Goal: Task Accomplishment & Management: Use online tool/utility

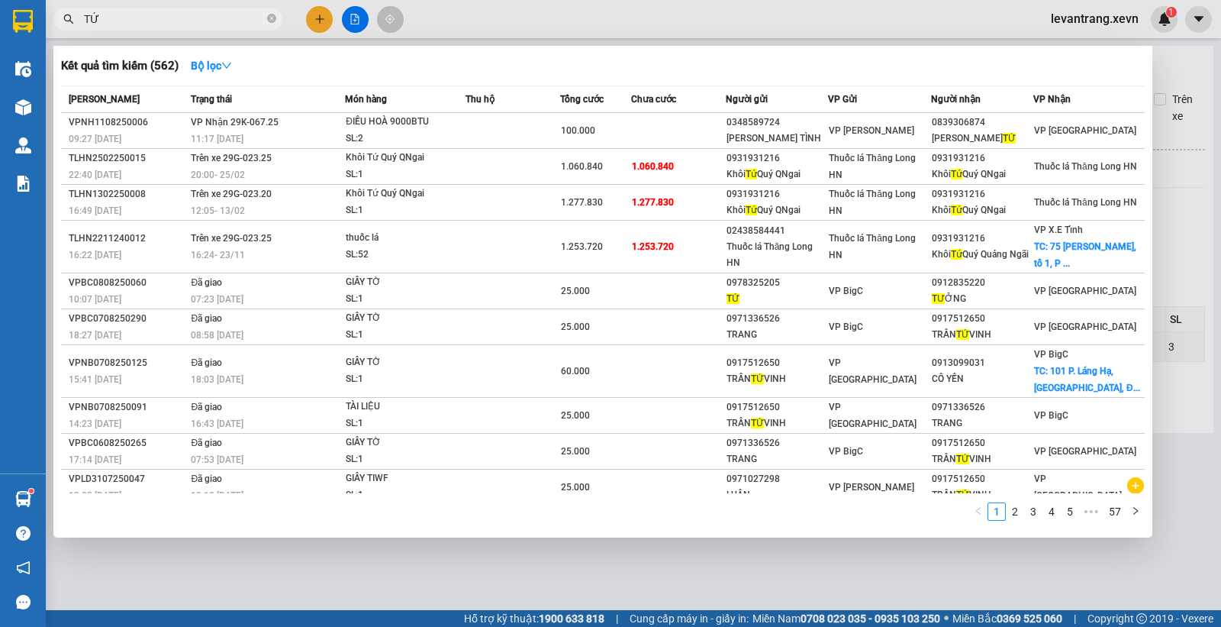
type input "TỨ"
drag, startPoint x: 0, startPoint y: 0, endPoint x: 734, endPoint y: 54, distance: 735.7
click at [734, 54] on div "Kết quả tìm kiếm ( 562 ) Bộ lọc" at bounding box center [603, 65] width 1084 height 24
click at [211, 73] on button "Bộ lọc" at bounding box center [212, 65] width 66 height 24
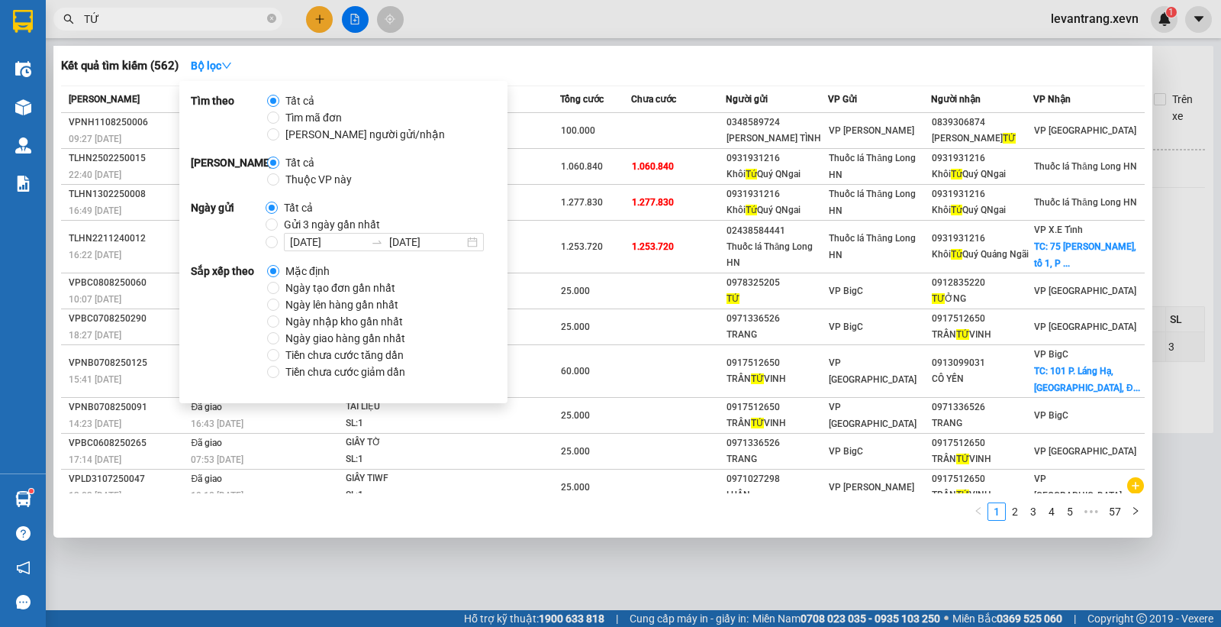
click at [307, 179] on span "Thuộc VP này" at bounding box center [318, 179] width 79 height 17
click at [279, 179] on input "Thuộc VP này" at bounding box center [273, 179] width 12 height 12
radio input "true"
radio input "false"
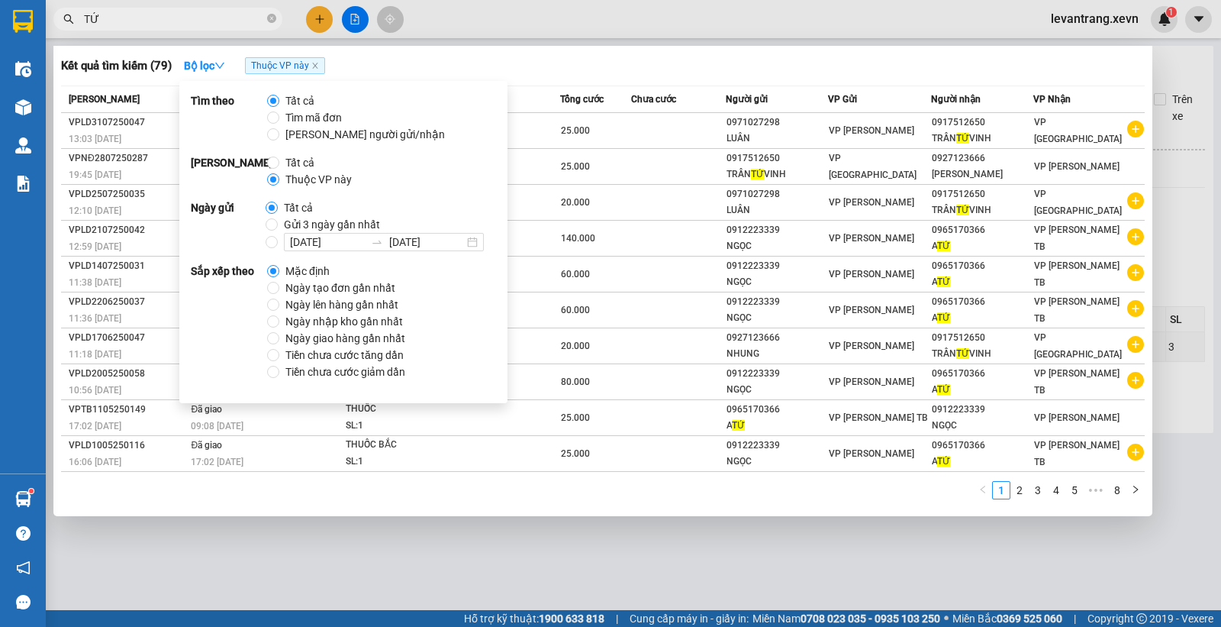
click at [767, 51] on div "Kết quả tìm kiếm ( 79 ) Bộ lọc Thuộc VP này Mã ĐH Trạng thái Món hàng Thu hộ Tổ…" at bounding box center [602, 281] width 1099 height 470
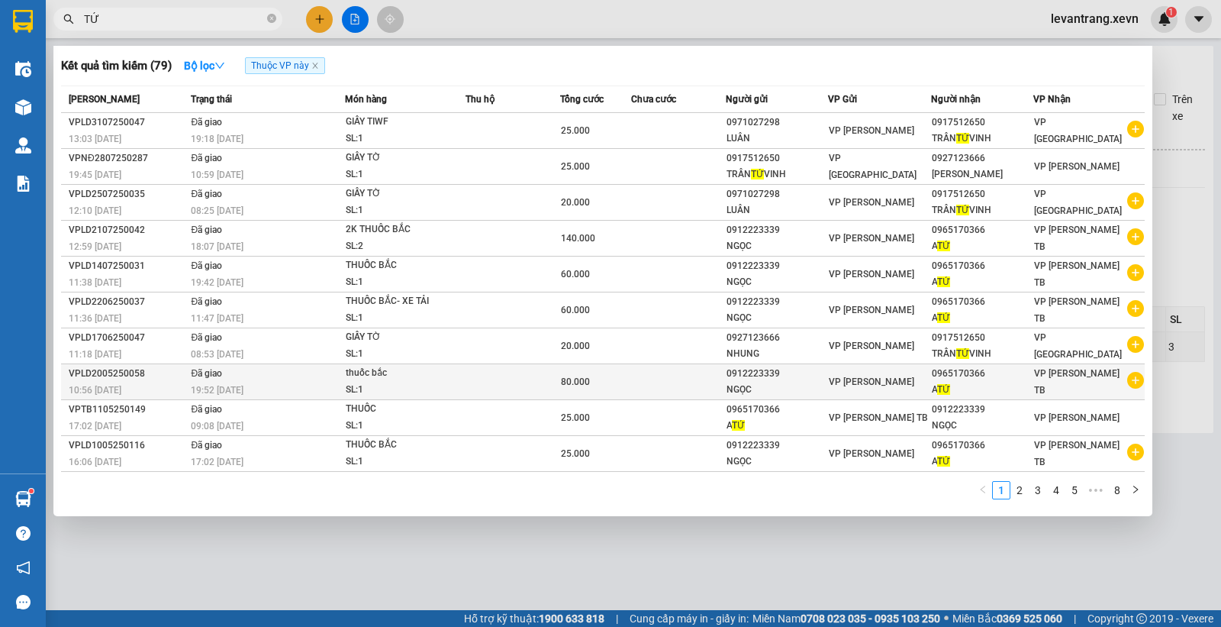
click at [1131, 383] on icon "plus-circle" at bounding box center [1136, 380] width 17 height 17
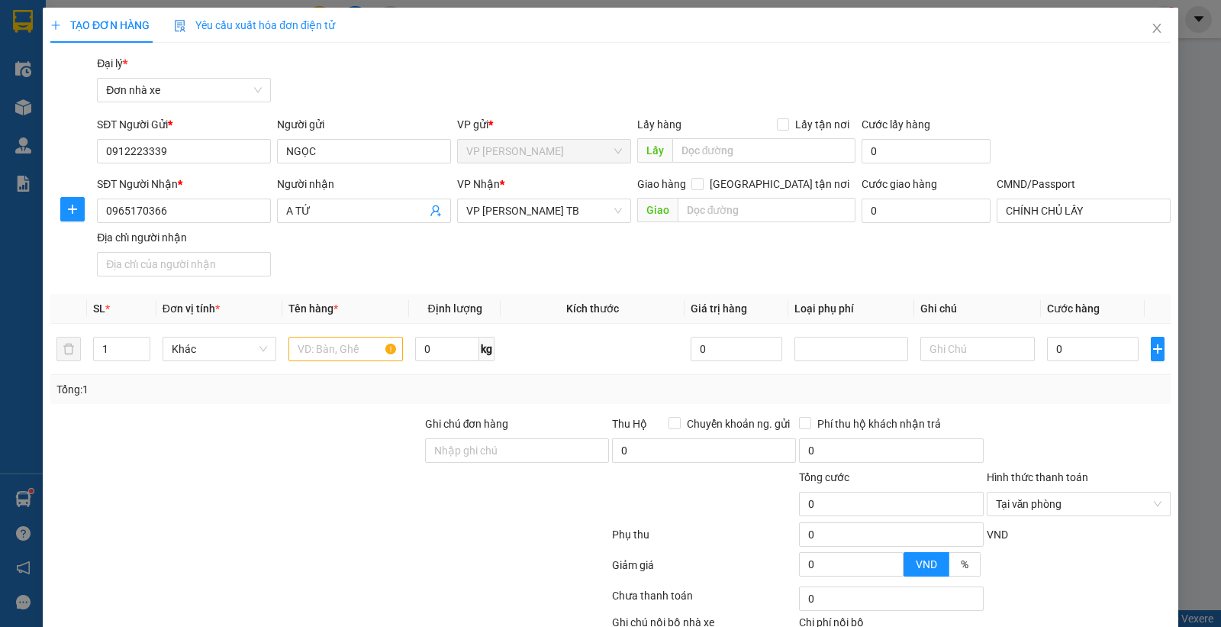
click at [1131, 383] on div "Tổng: 1" at bounding box center [610, 389] width 1108 height 17
drag, startPoint x: 264, startPoint y: 353, endPoint x: 304, endPoint y: 356, distance: 39.8
click at [268, 353] on div "Khác" at bounding box center [220, 349] width 115 height 24
click at [324, 356] on input "text" at bounding box center [346, 349] width 115 height 24
type input "THUỐC BẮC"
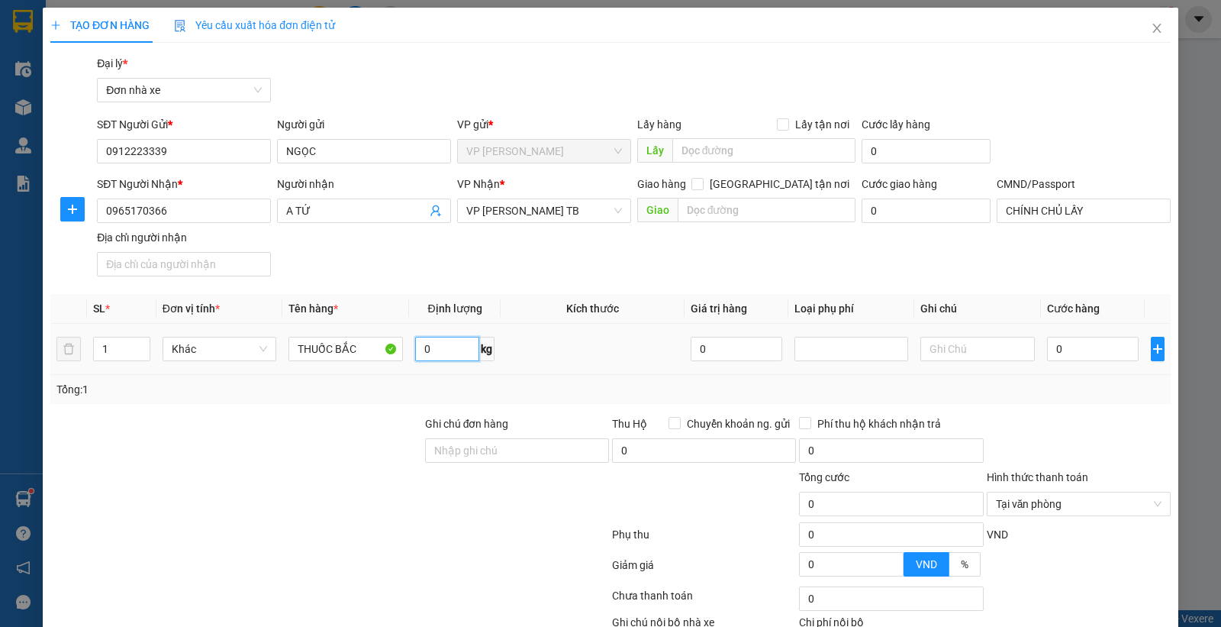
click at [443, 350] on input "0" at bounding box center [447, 349] width 64 height 24
type input "8"
type input "\"
type input "7"
click at [1101, 338] on input "0" at bounding box center [1093, 349] width 92 height 24
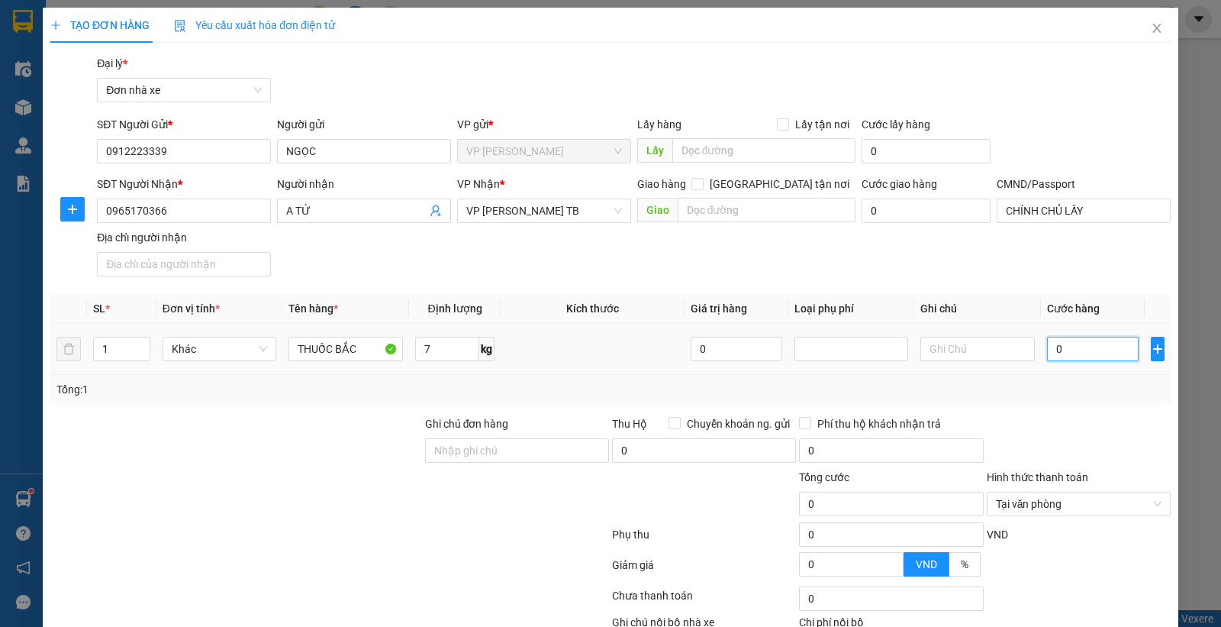
type input "3"
type input "30"
type input "30.000"
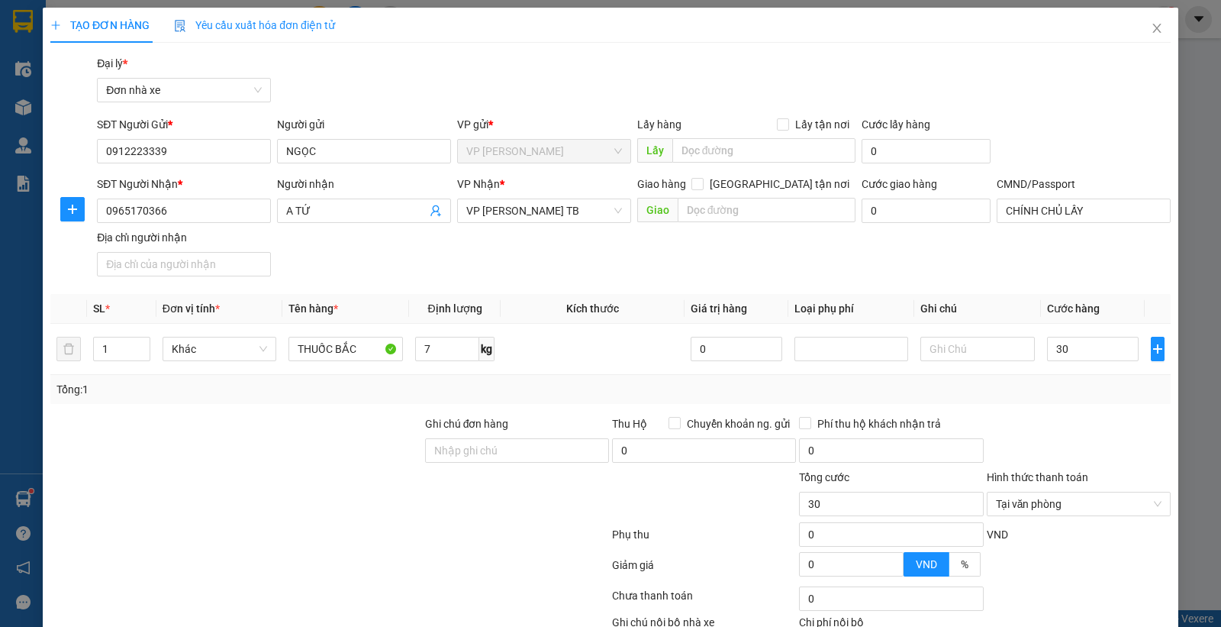
type input "30.000"
click at [1086, 395] on div "Tổng: 1" at bounding box center [610, 389] width 1108 height 17
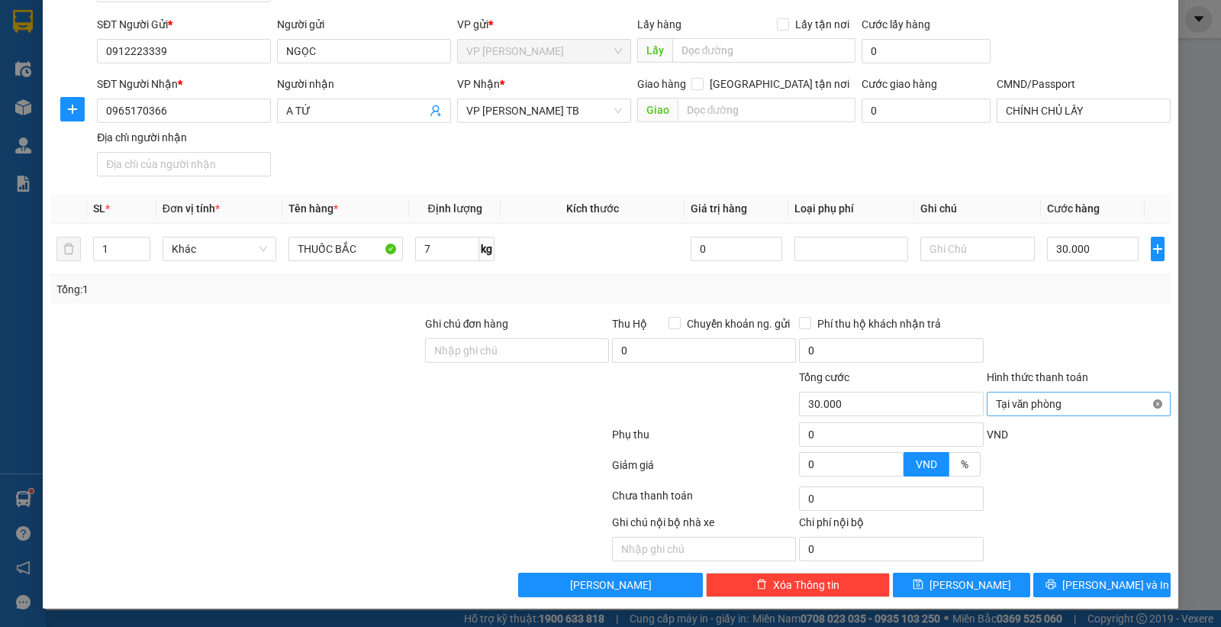
type input "30.000"
drag, startPoint x: 1073, startPoint y: 314, endPoint x: 1067, endPoint y: 407, distance: 93.4
click at [1072, 324] on div "Transit Pickup Surcharge Ids Transit Deliver Surcharge Ids Transit Deliver Surc…" at bounding box center [610, 276] width 1121 height 642
click at [1057, 583] on icon "printer" at bounding box center [1051, 584] width 11 height 11
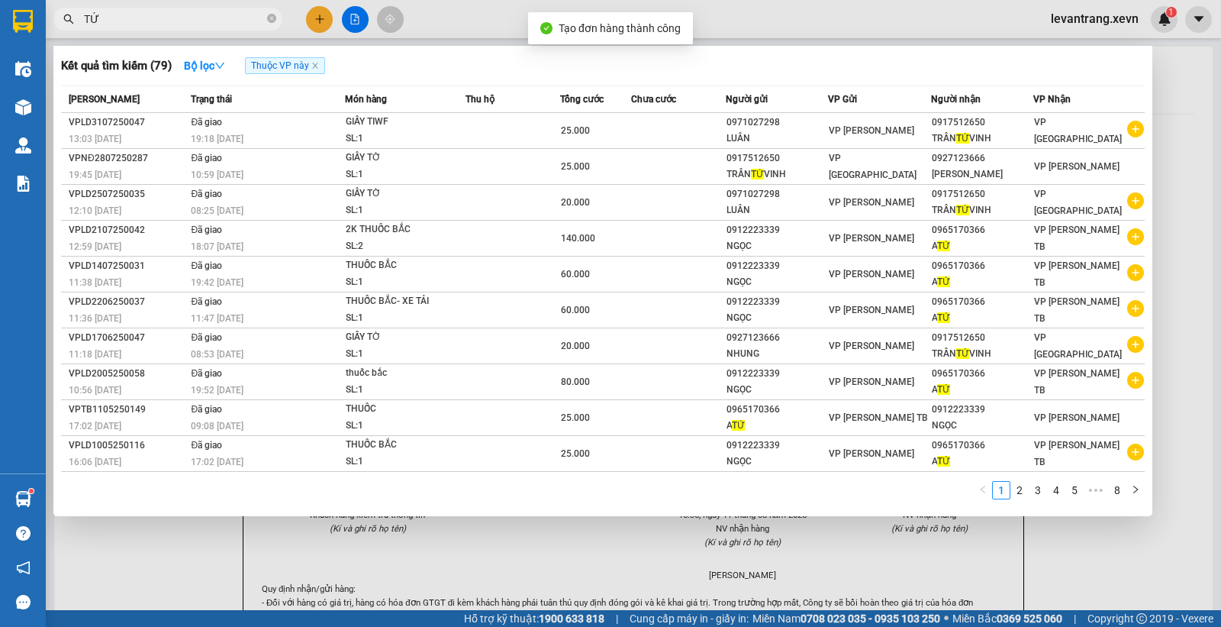
click at [744, 16] on div at bounding box center [610, 313] width 1221 height 627
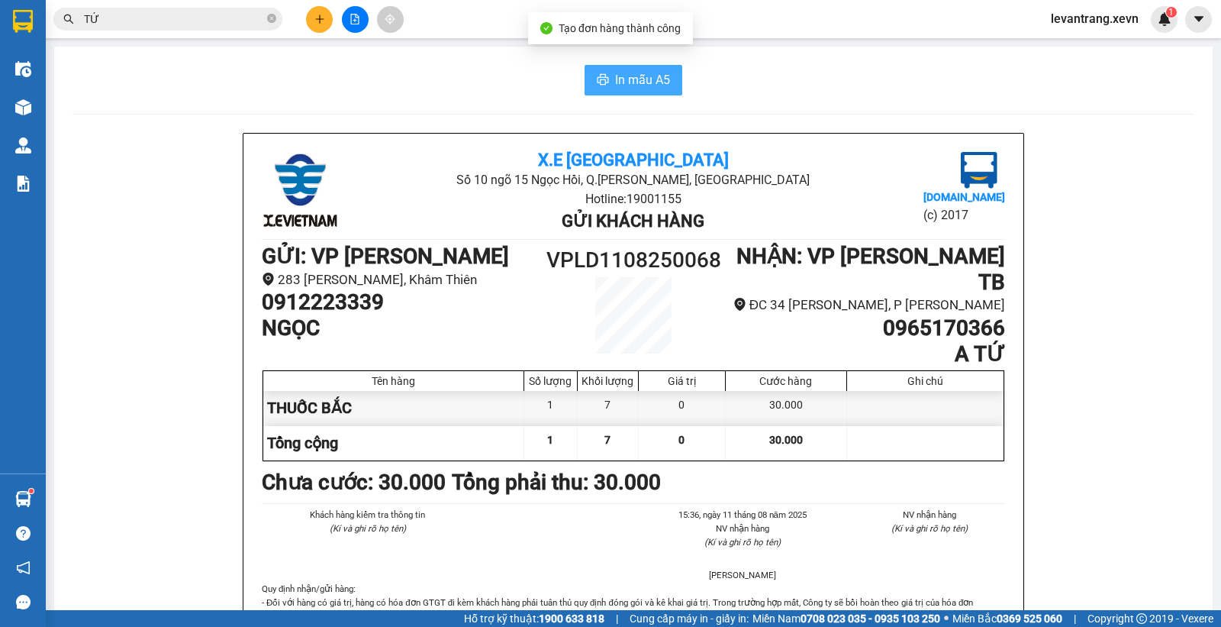
click at [650, 76] on span "In mẫu A5" at bounding box center [642, 79] width 55 height 19
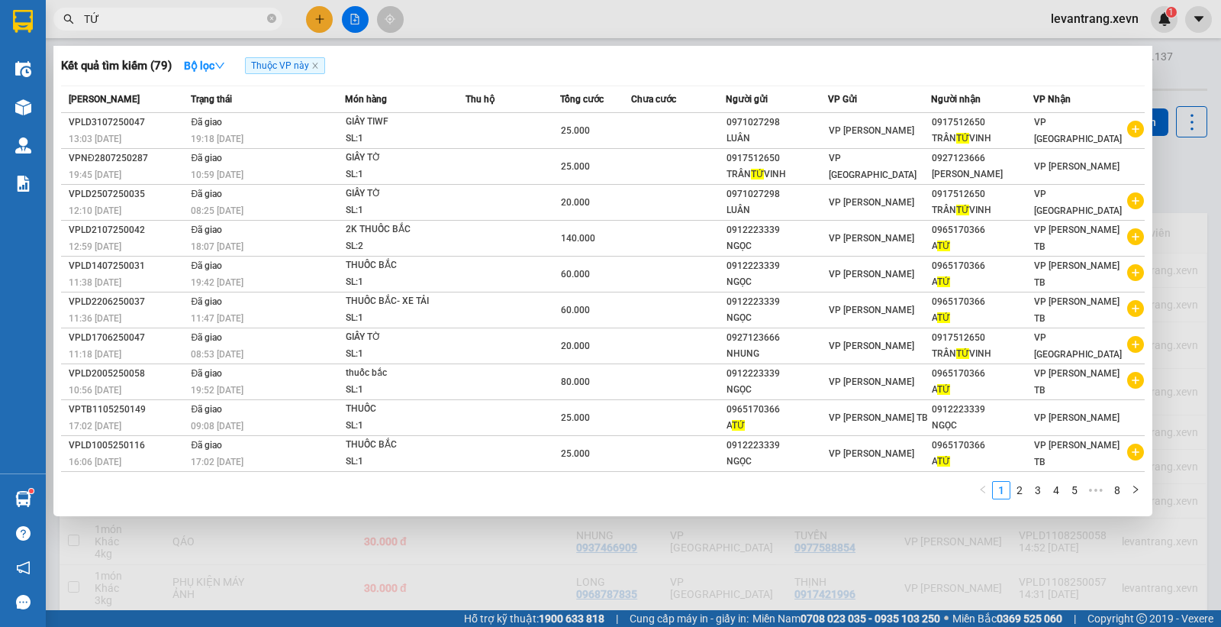
click at [153, 12] on input "TỨ" at bounding box center [174, 19] width 180 height 17
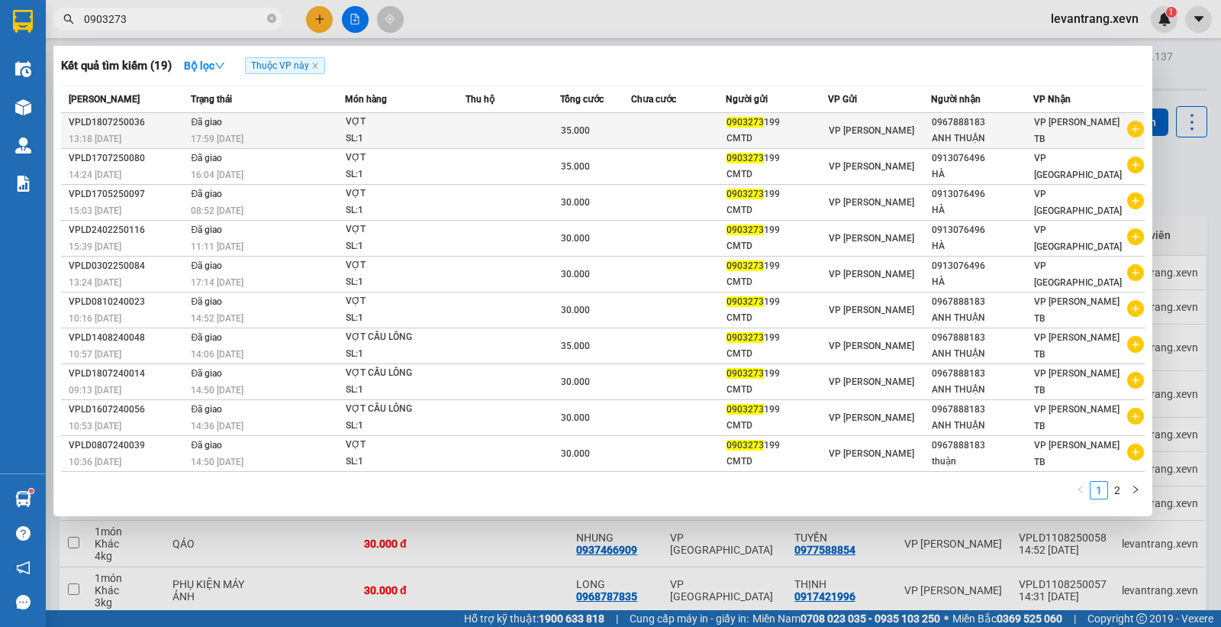
type input "0903273"
click at [1138, 131] on icon "plus-circle" at bounding box center [1136, 129] width 17 height 17
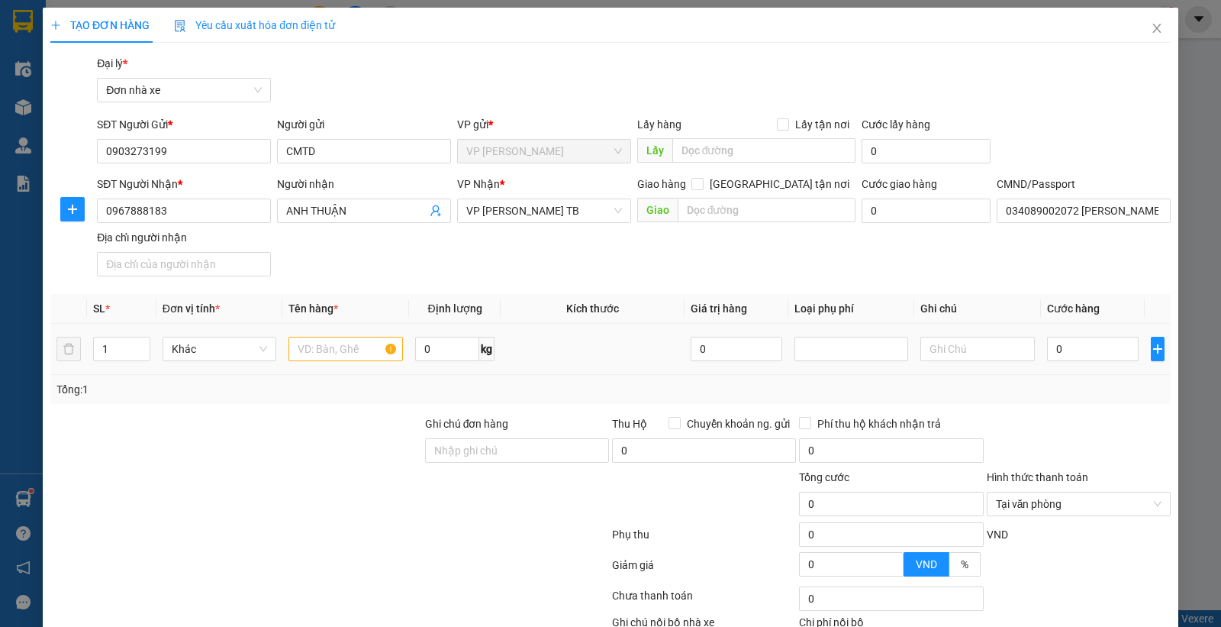
click at [330, 369] on td at bounding box center [345, 349] width 127 height 51
click at [332, 356] on input "text" at bounding box center [346, 349] width 115 height 24
drag, startPoint x: 354, startPoint y: 344, endPoint x: 173, endPoint y: 369, distance: 182.7
click at [173, 369] on tr "1 Khác PHỤ TÙNG 0 kg 0 0" at bounding box center [610, 349] width 1121 height 51
type input "VỢT"
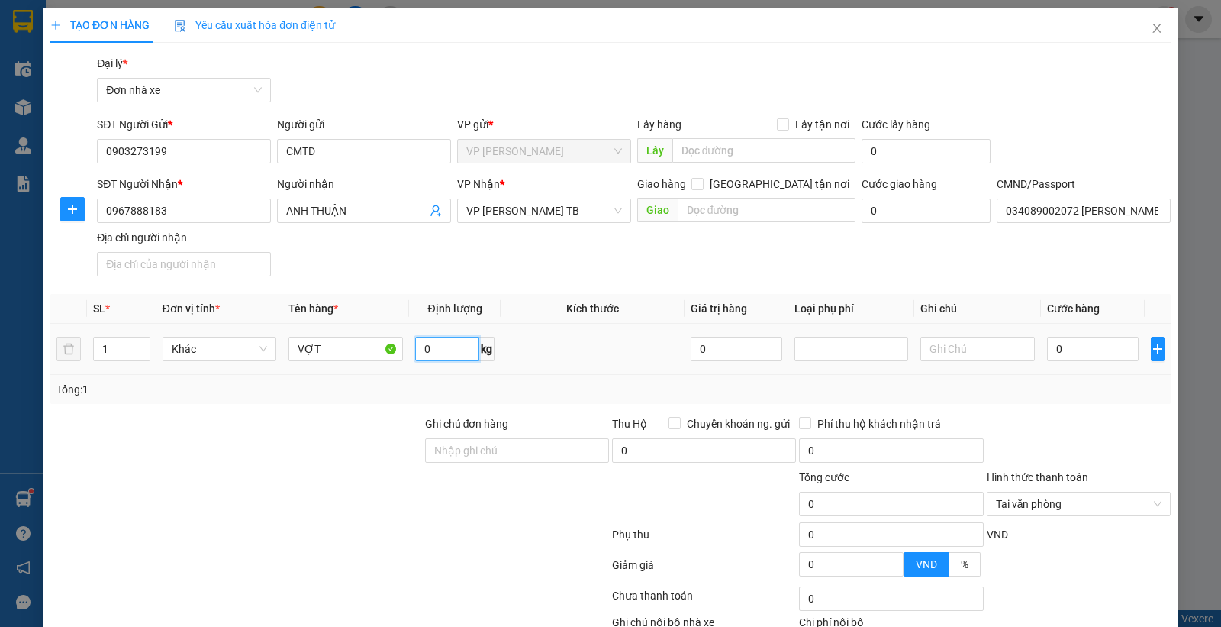
click at [438, 349] on input "0" at bounding box center [447, 349] width 64 height 24
type input "1"
click at [1086, 349] on input "0" at bounding box center [1093, 349] width 92 height 24
type input "3"
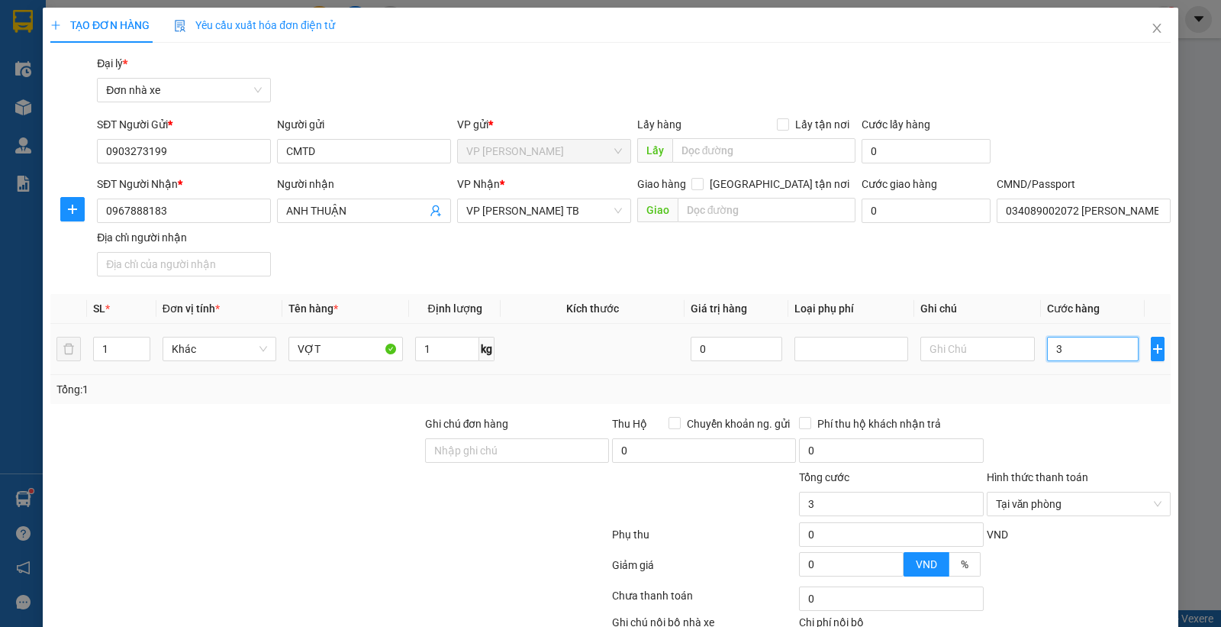
type input "30"
type input "30.000"
click at [1063, 394] on div "Tổng: 1" at bounding box center [610, 389] width 1108 height 17
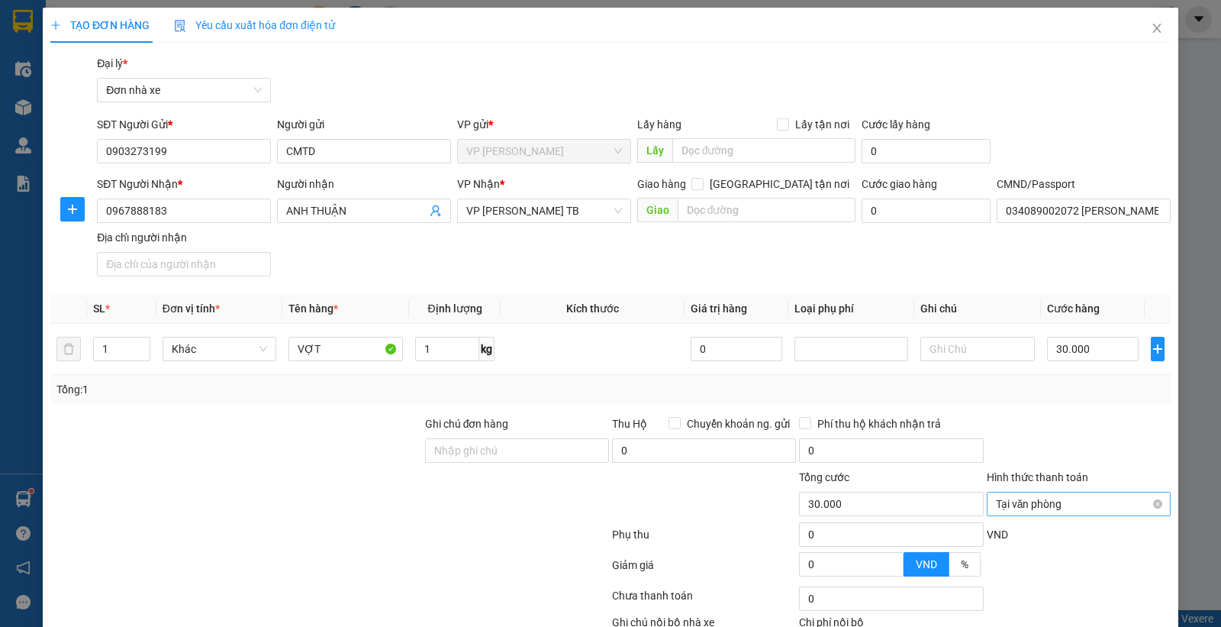
scroll to position [100, 0]
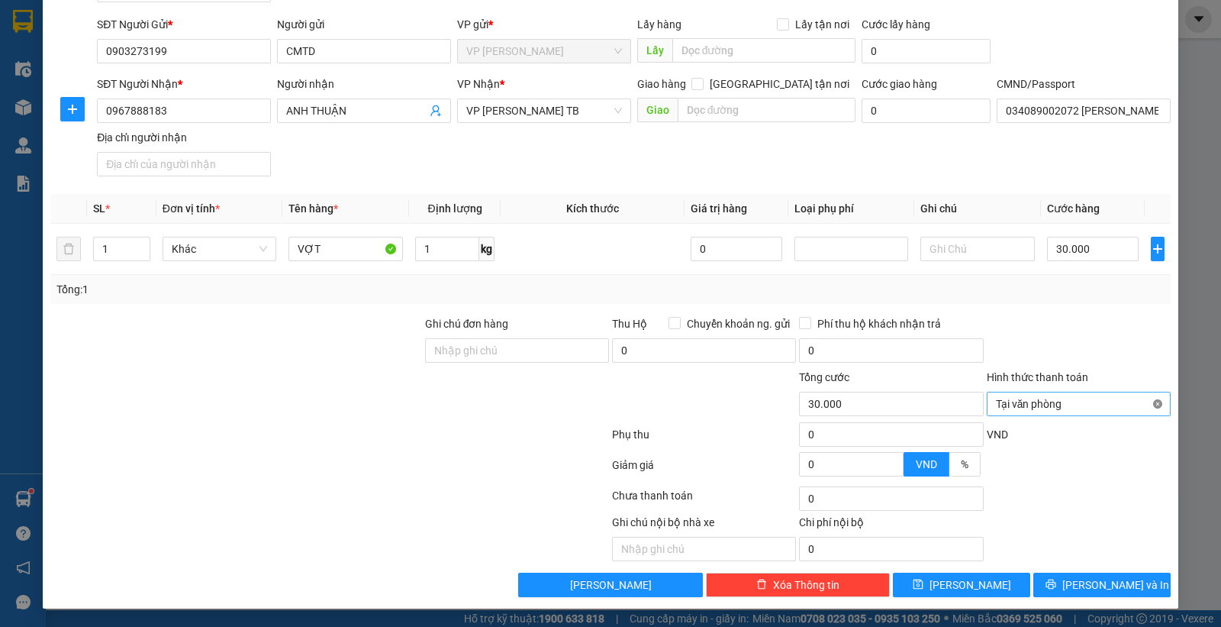
type input "30.000"
drag, startPoint x: 1083, startPoint y: 575, endPoint x: 1023, endPoint y: 558, distance: 61.9
click at [1084, 575] on button "[PERSON_NAME] và In" at bounding box center [1102, 585] width 137 height 24
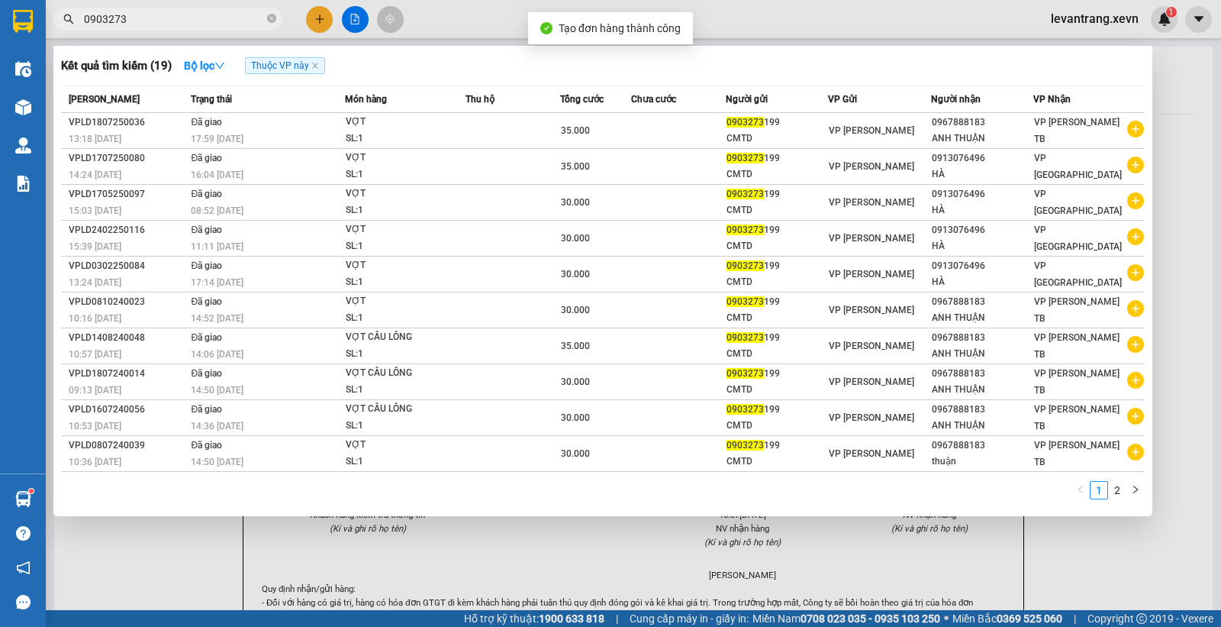
drag, startPoint x: 507, startPoint y: 1, endPoint x: 498, endPoint y: 17, distance: 18.5
click at [506, 8] on div at bounding box center [610, 313] width 1221 height 627
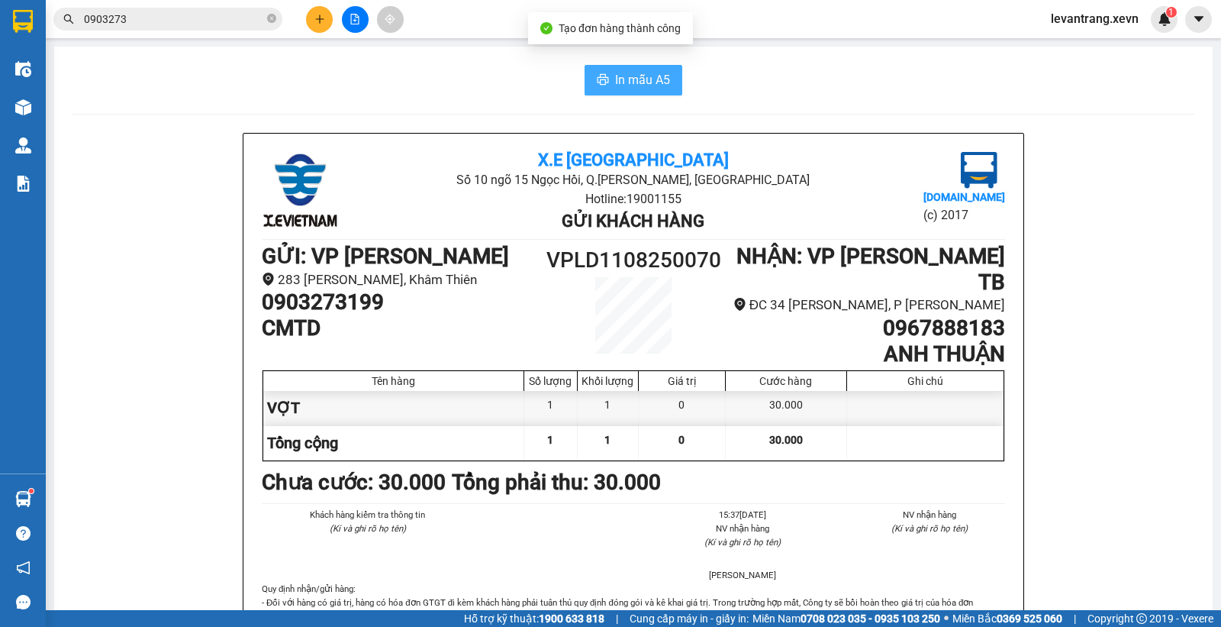
click at [647, 80] on span "In mẫu A5" at bounding box center [642, 79] width 55 height 19
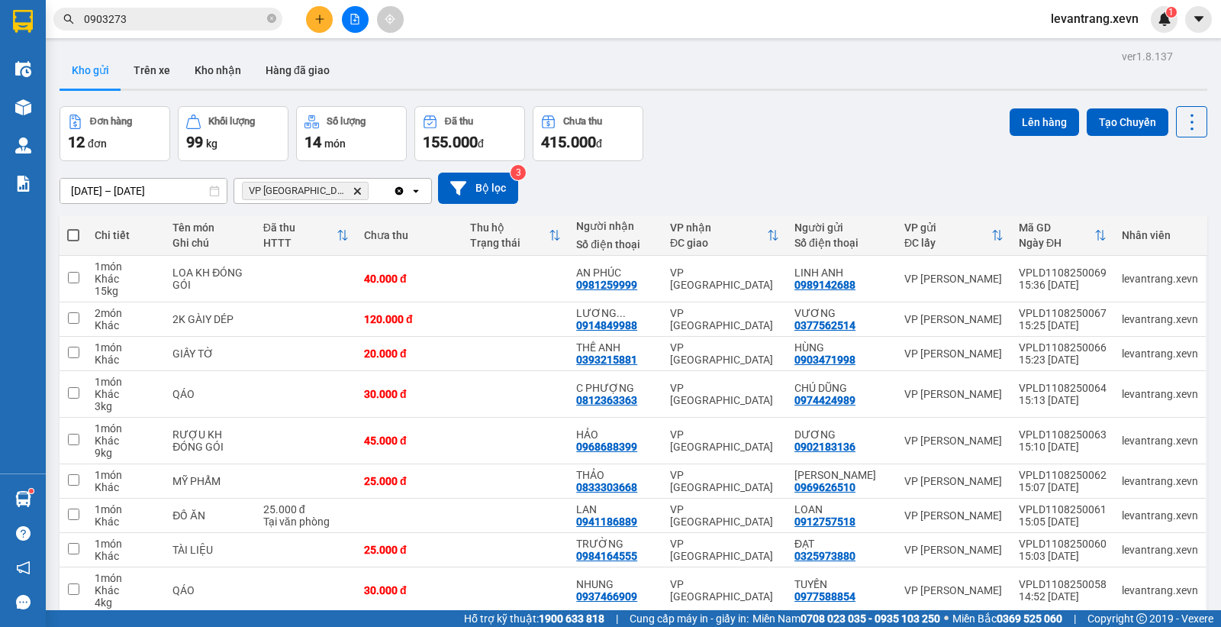
click at [353, 188] on icon "Delete" at bounding box center [357, 190] width 9 height 9
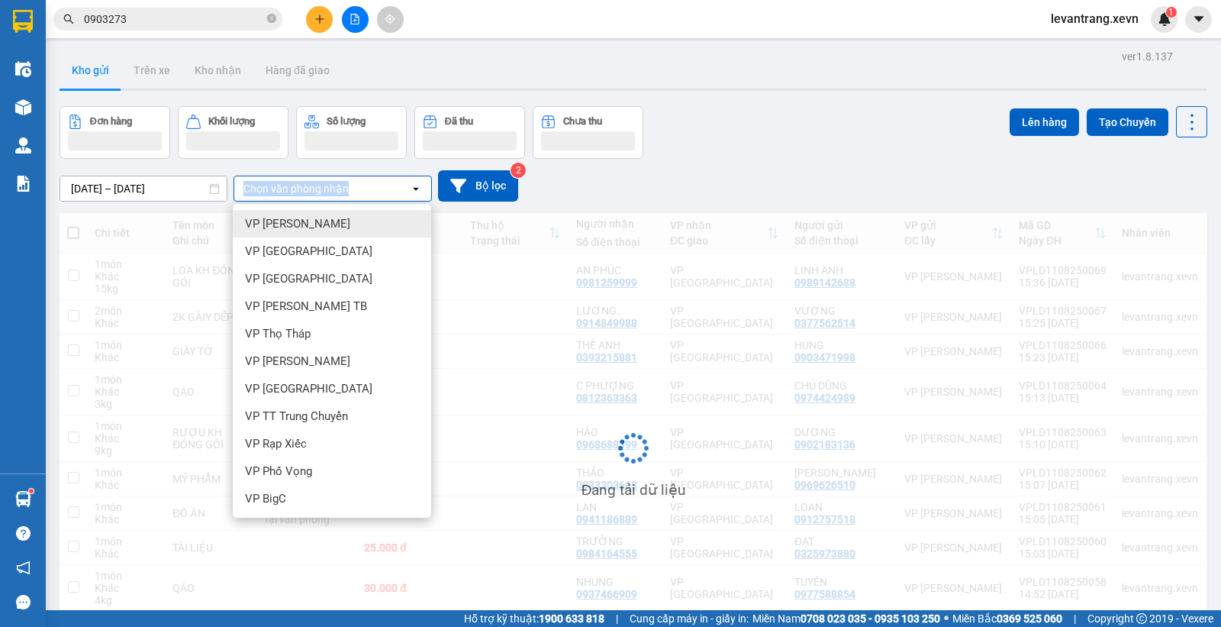
click at [321, 188] on div "Chọn văn phòng nhận" at bounding box center [296, 188] width 105 height 15
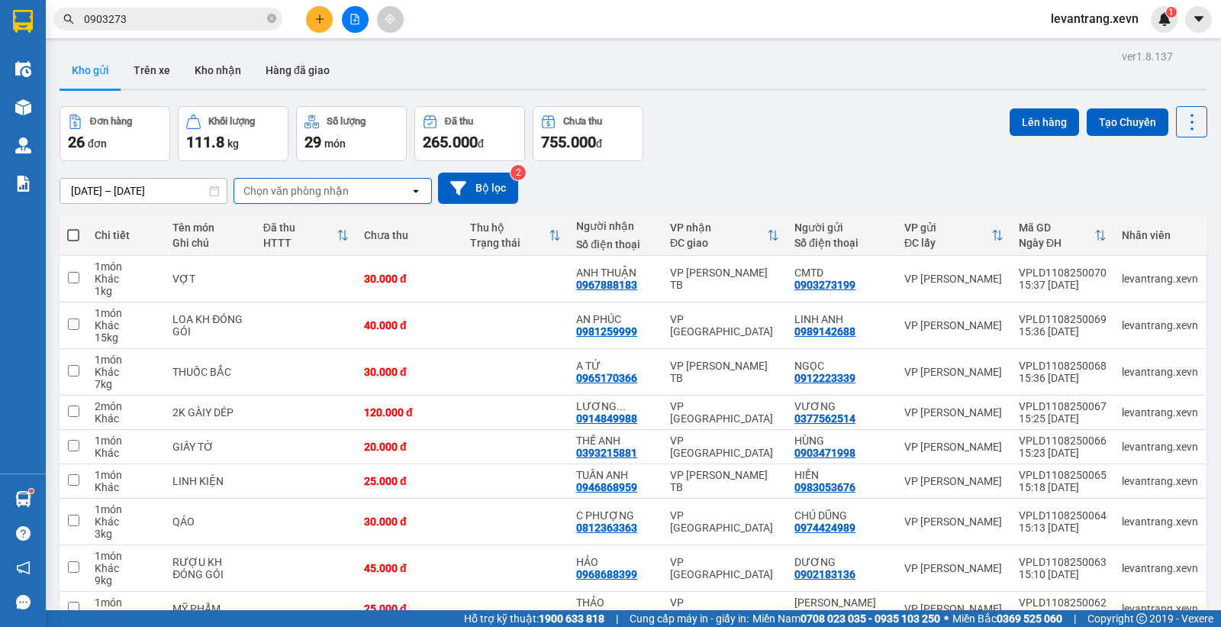
click at [324, 189] on div "Chọn văn phòng nhận" at bounding box center [296, 190] width 105 height 15
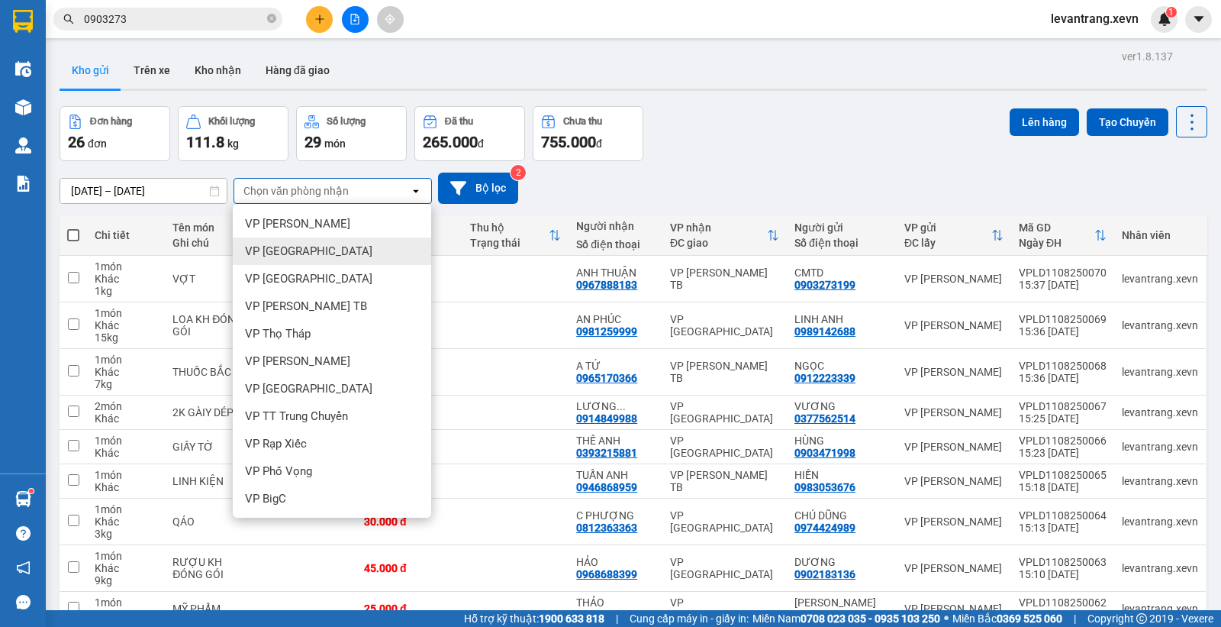
click at [296, 246] on span "VP [GEOGRAPHIC_DATA]" at bounding box center [308, 251] width 127 height 15
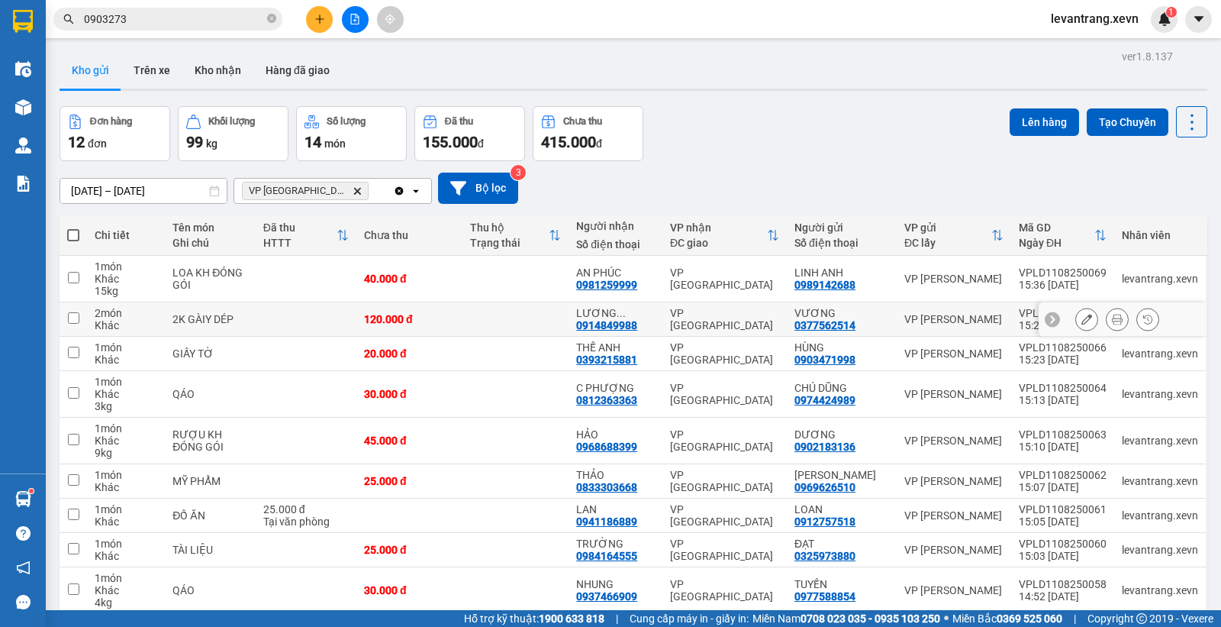
scroll to position [115, 0]
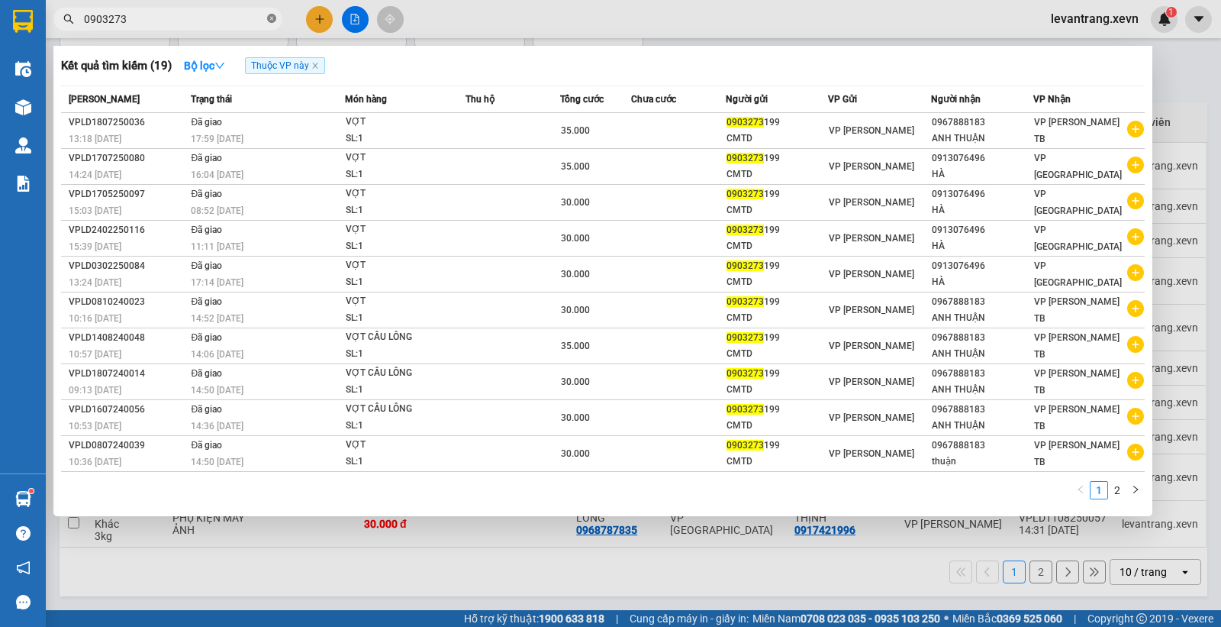
click at [275, 16] on icon "close-circle" at bounding box center [271, 18] width 9 height 9
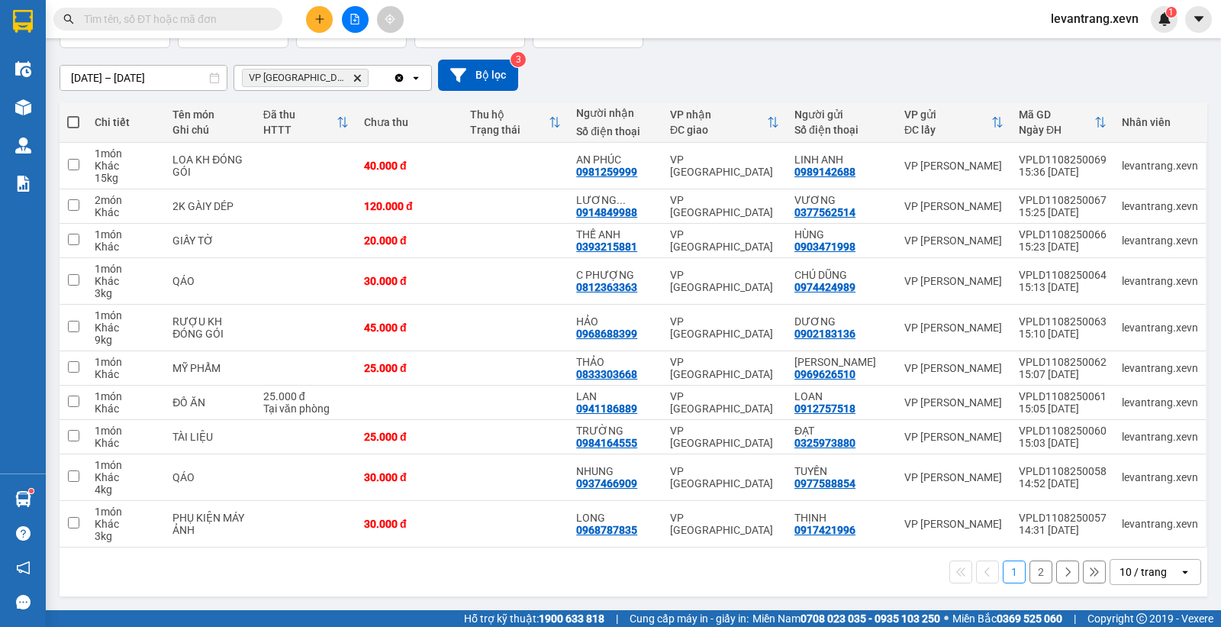
scroll to position [0, 0]
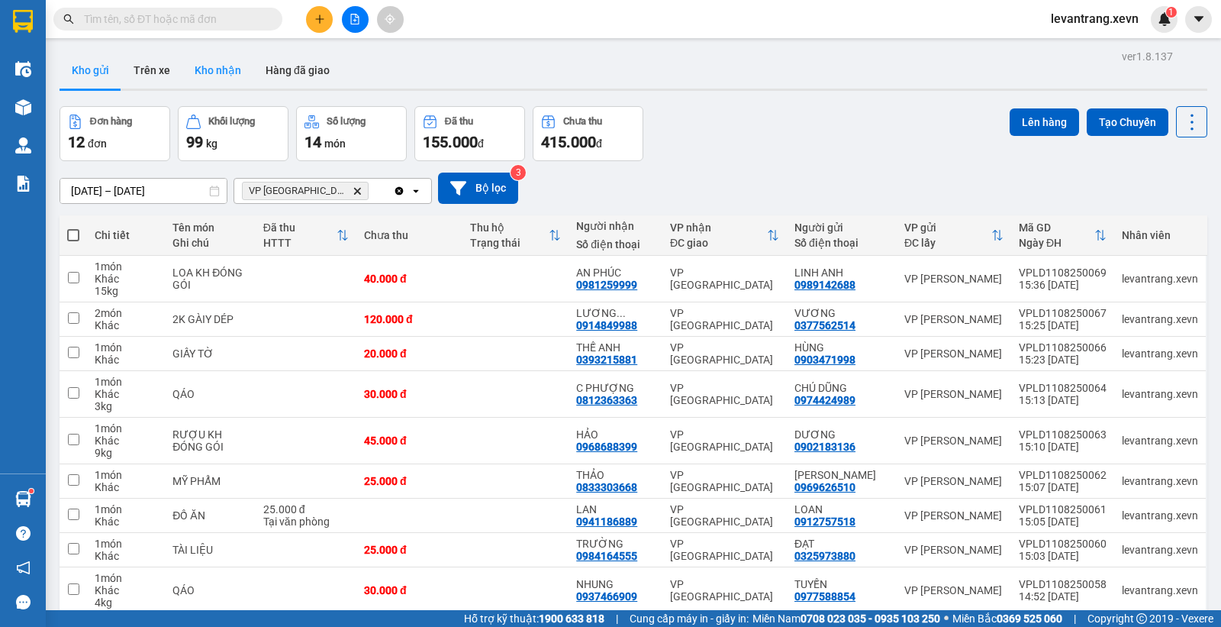
click at [218, 71] on button "Kho nhận" at bounding box center [217, 70] width 71 height 37
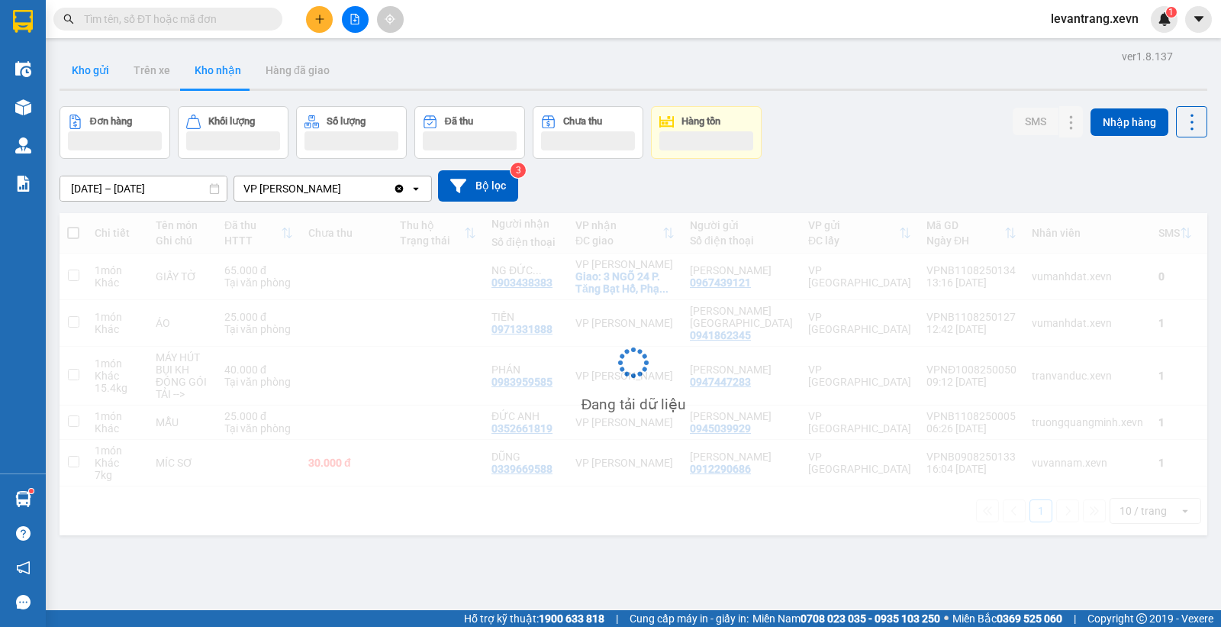
click at [92, 73] on button "Kho gửi" at bounding box center [91, 70] width 62 height 37
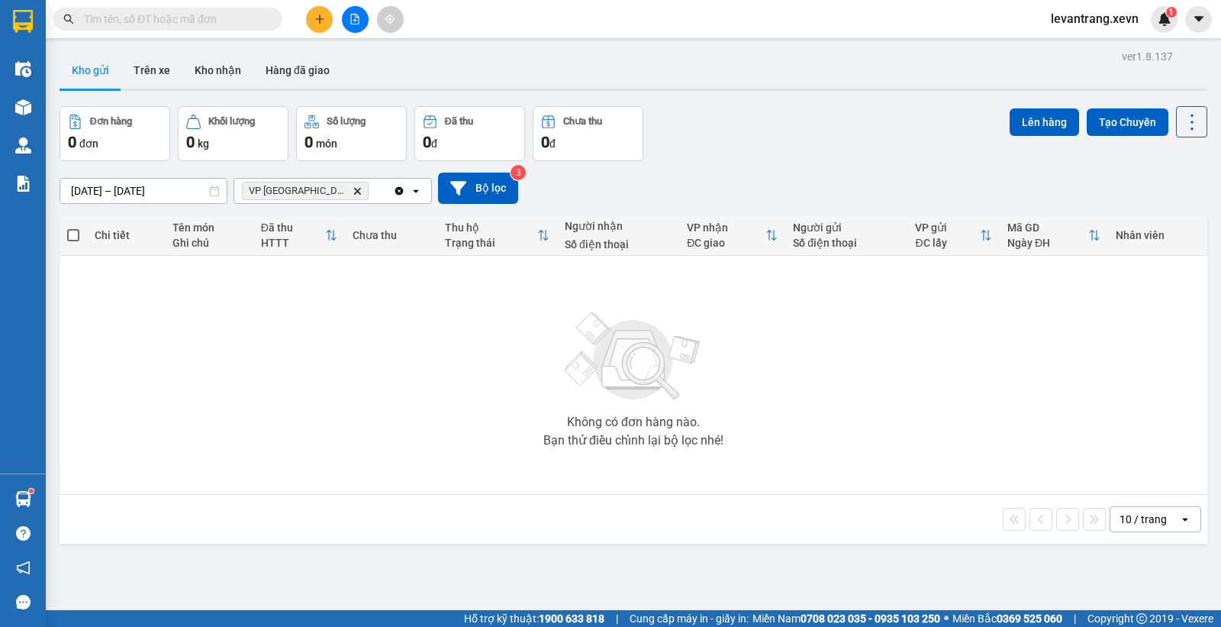
click at [166, 23] on input "text" at bounding box center [174, 19] width 180 height 17
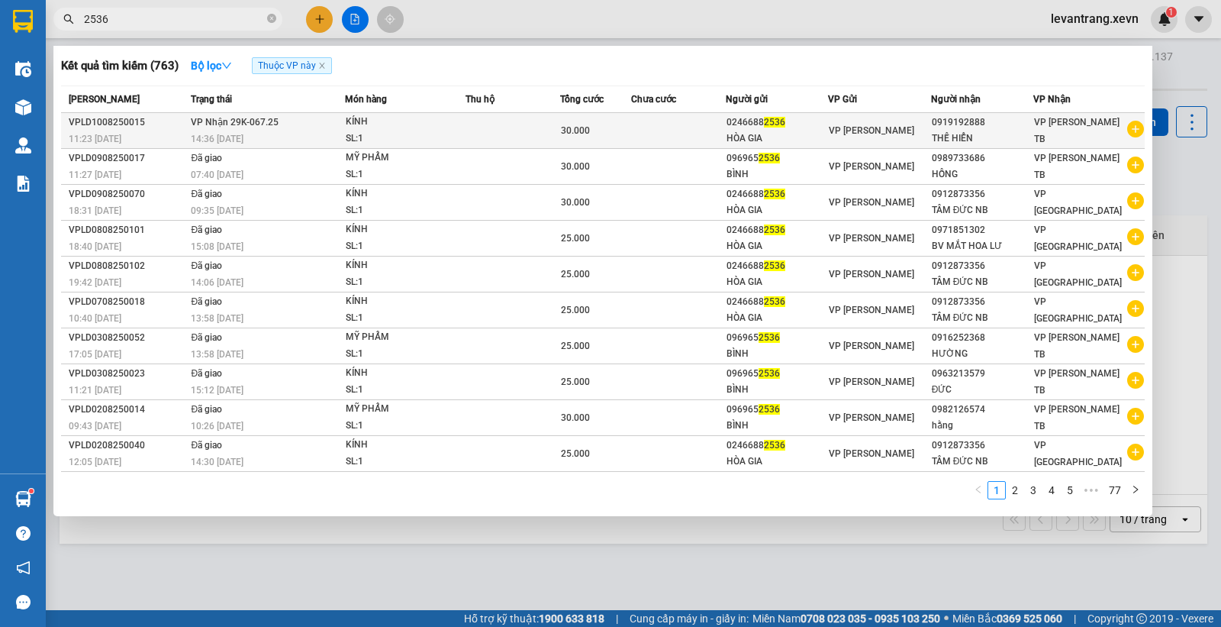
type input "2536"
click at [1131, 131] on icon "plus-circle" at bounding box center [1136, 129] width 17 height 17
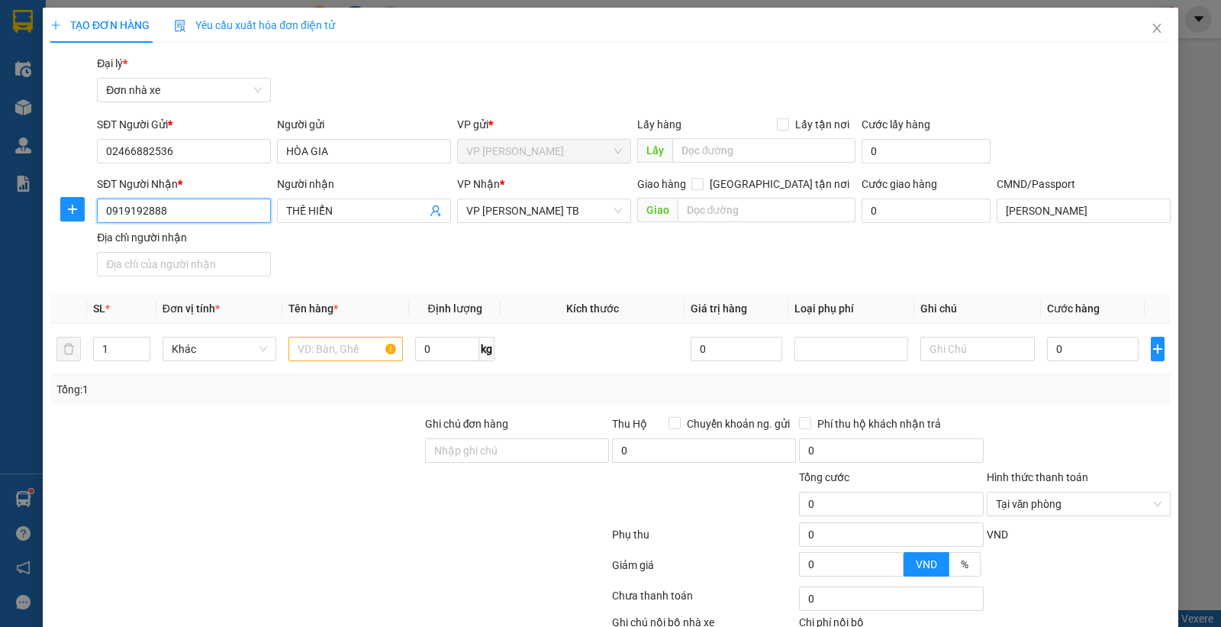
click at [182, 212] on input "0919192888" at bounding box center [184, 210] width 174 height 24
type input "0"
type input "0984383139"
click at [202, 247] on div "0984383139 - KM ÂU VIỆT" at bounding box center [181, 241] width 153 height 17
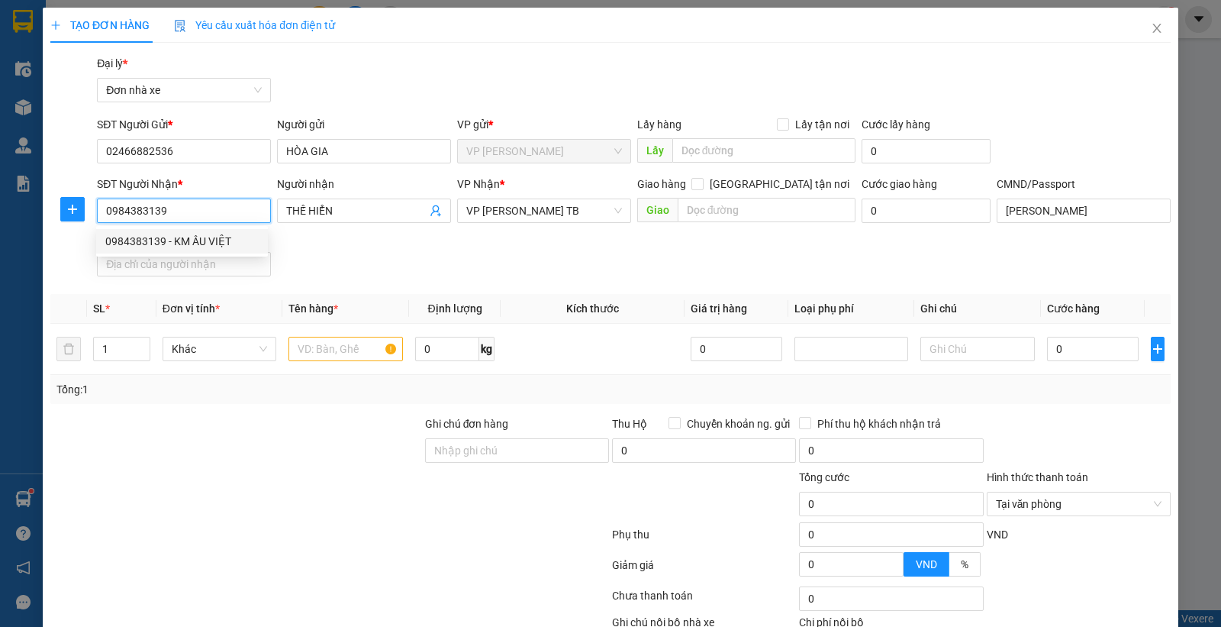
type input "KM ÂU VIỆT"
type input "[PERSON_NAME] 034062002102"
type input "0984383139"
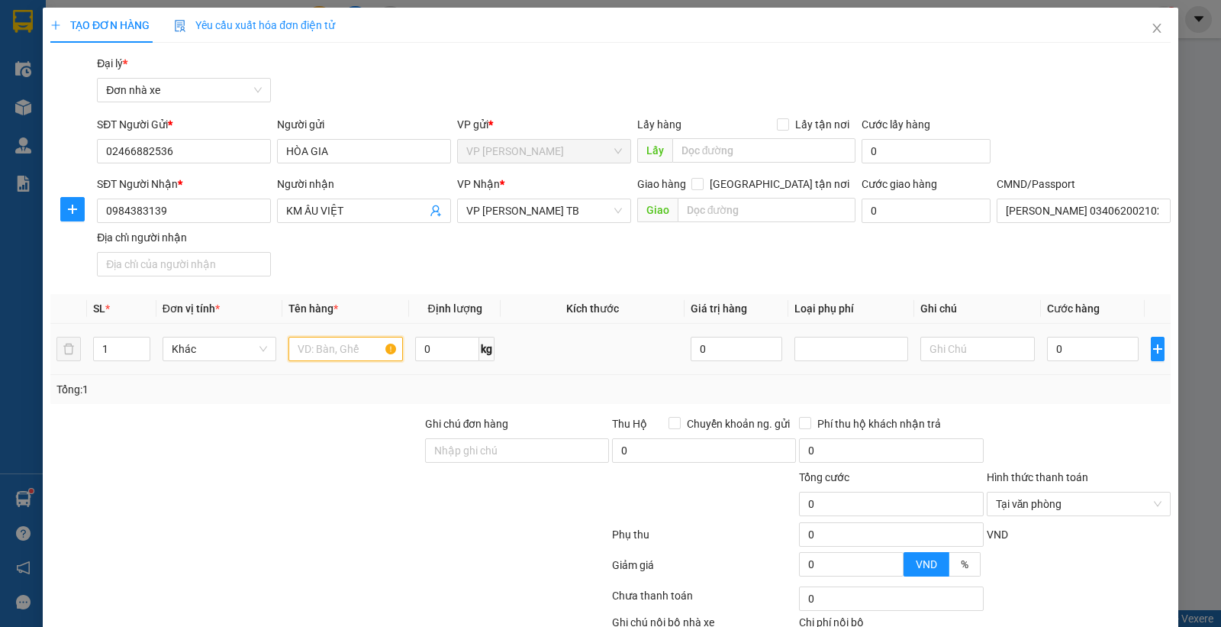
click at [365, 342] on input "text" at bounding box center [346, 349] width 115 height 24
type input "KÍNH"
type input "0"
click at [1089, 357] on input "0" at bounding box center [1093, 349] width 92 height 24
type input "2"
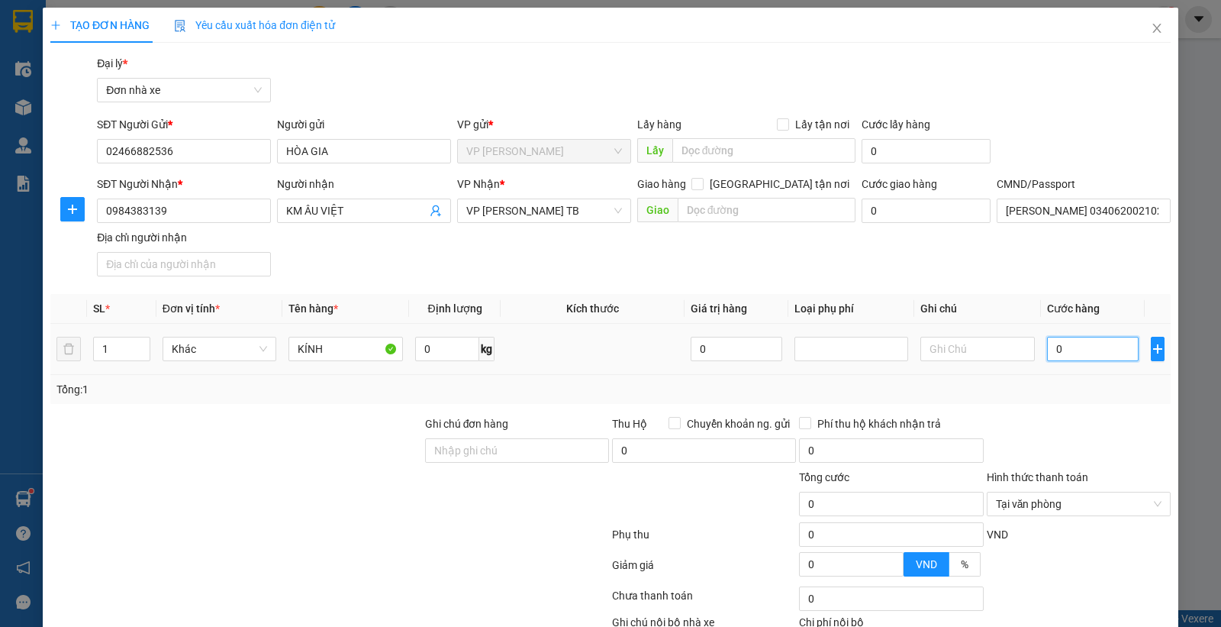
type input "2"
type input "25"
type input "25.000"
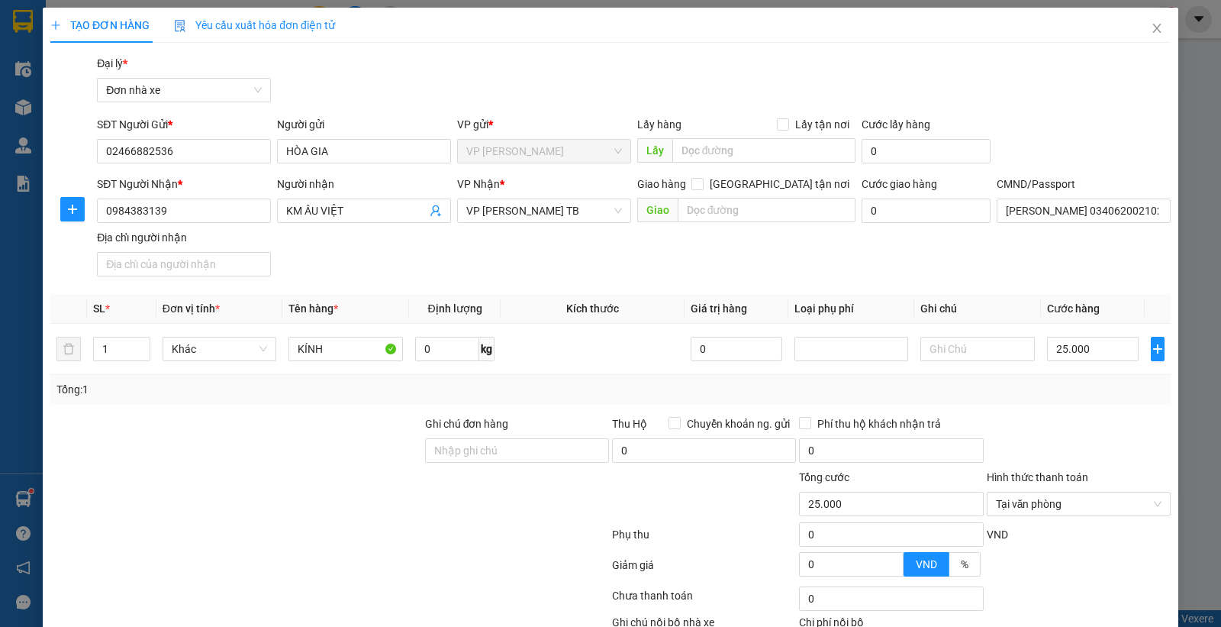
click at [1070, 386] on div "Tổng: 1" at bounding box center [610, 389] width 1108 height 17
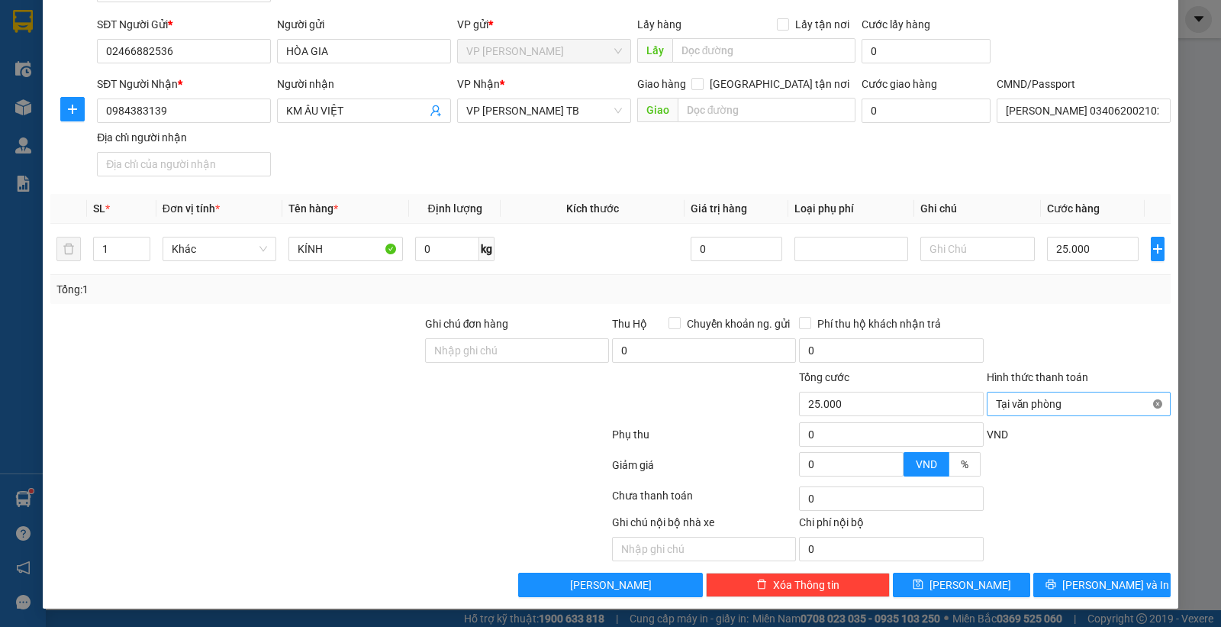
type input "25.000"
drag, startPoint x: 1147, startPoint y: 402, endPoint x: 1104, endPoint y: 366, distance: 55.8
click at [1096, 354] on div at bounding box center [1079, 341] width 187 height 53
click at [1071, 576] on button "[PERSON_NAME] và In" at bounding box center [1102, 585] width 137 height 24
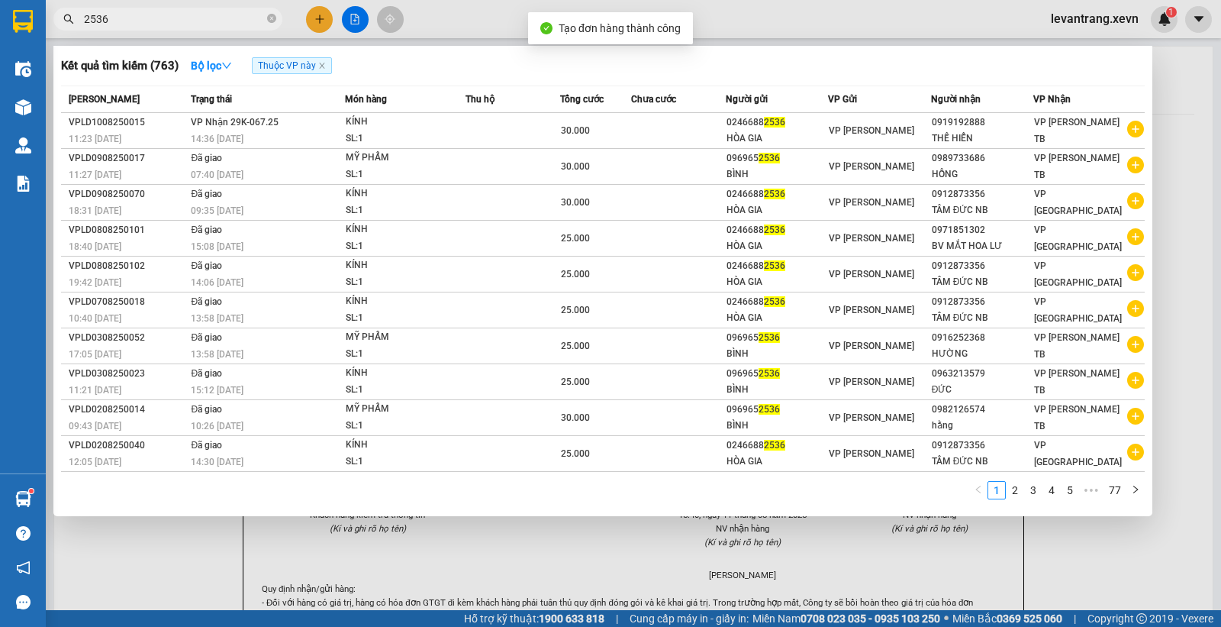
drag, startPoint x: 744, startPoint y: 18, endPoint x: 665, endPoint y: 60, distance: 88.8
click at [743, 20] on div at bounding box center [610, 313] width 1221 height 627
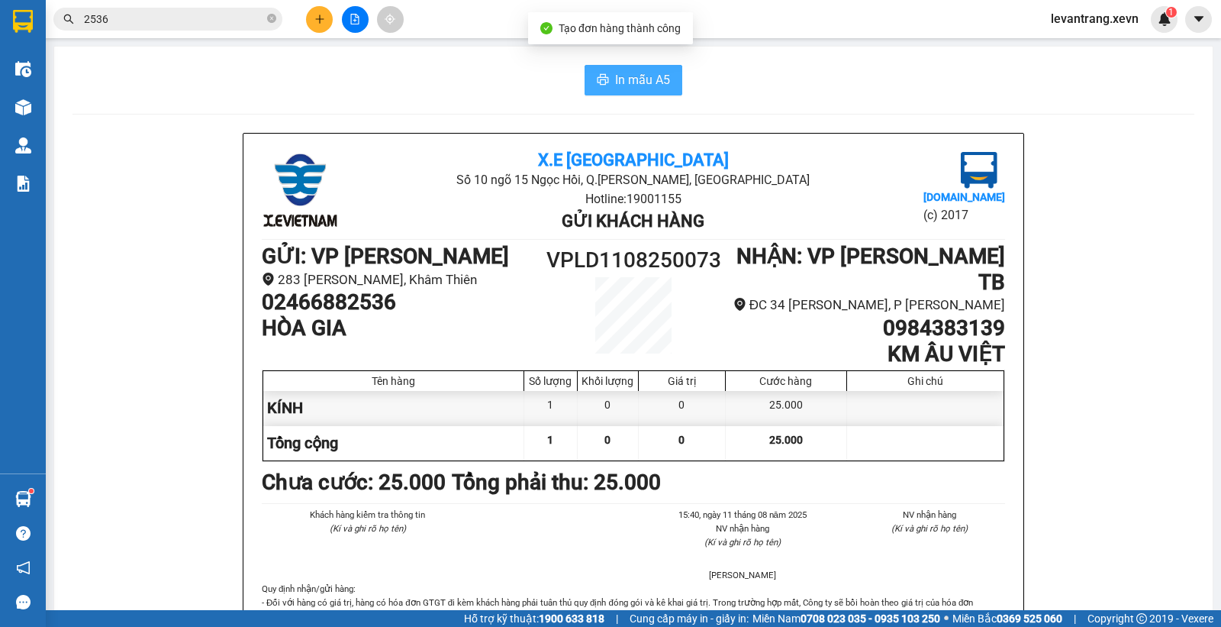
click at [627, 78] on span "In mẫu A5" at bounding box center [642, 79] width 55 height 19
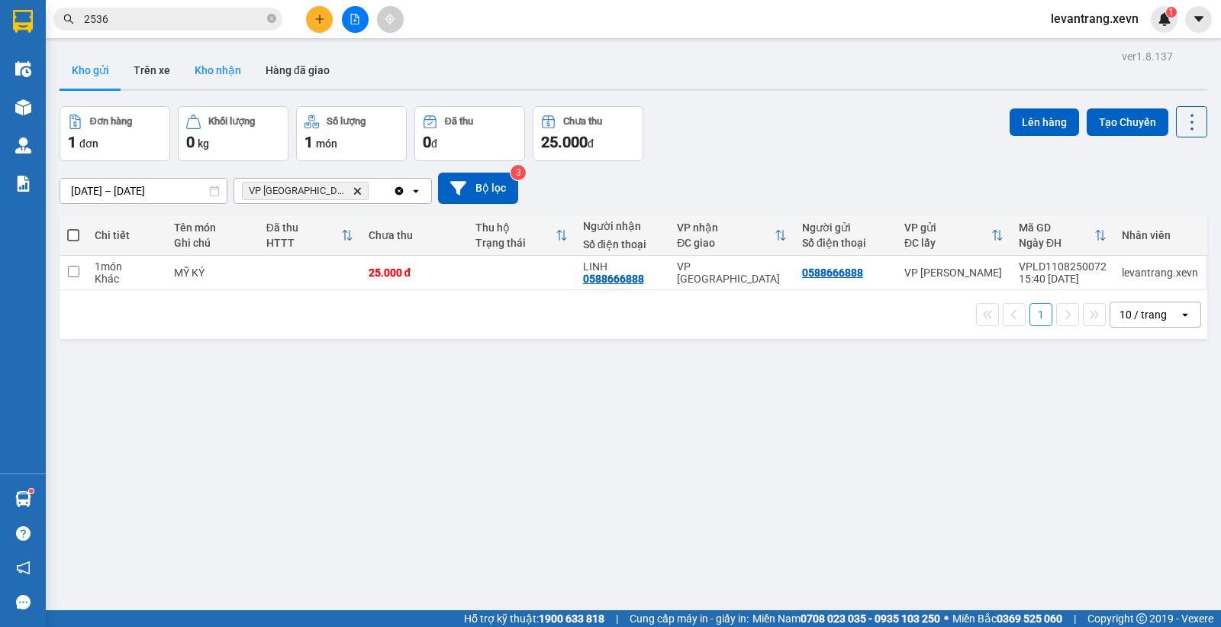
click at [217, 67] on button "Kho nhận" at bounding box center [217, 70] width 71 height 37
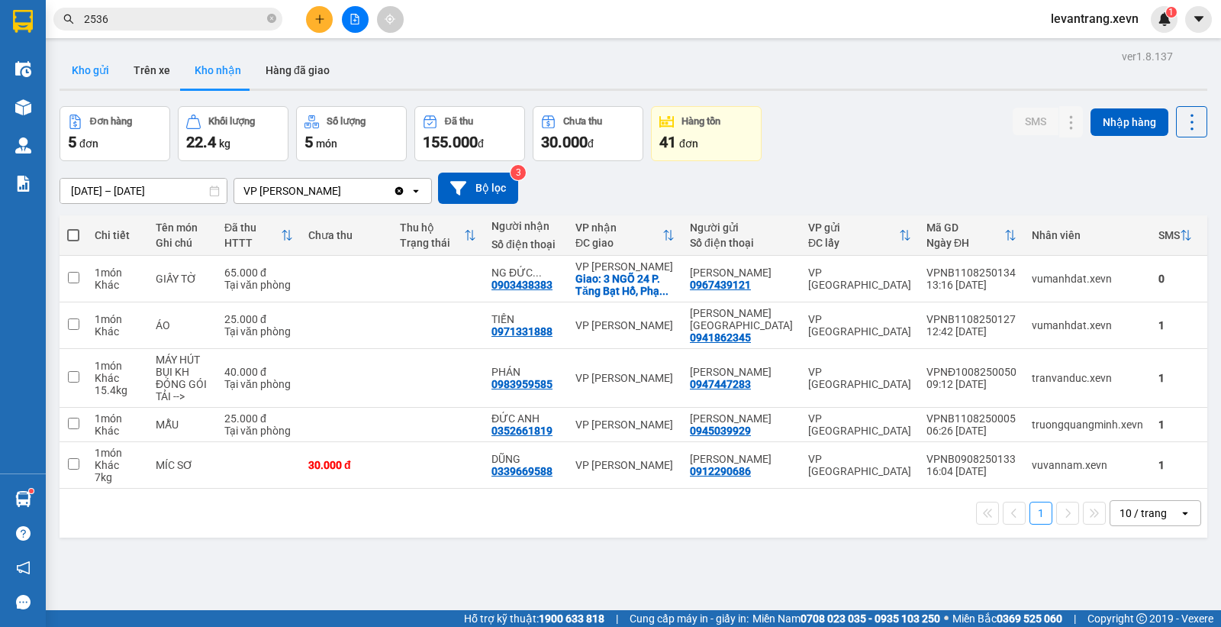
click at [89, 85] on button "Kho gửi" at bounding box center [91, 70] width 62 height 37
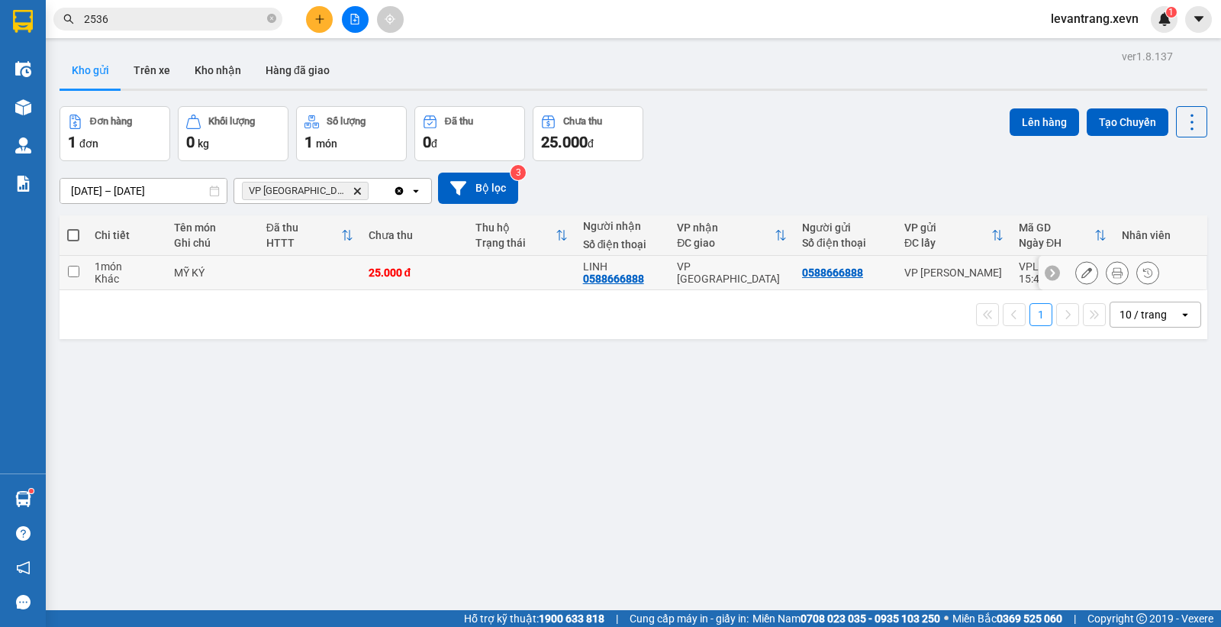
click at [718, 260] on td "VP [GEOGRAPHIC_DATA]" at bounding box center [732, 273] width 125 height 34
checkbox input "true"
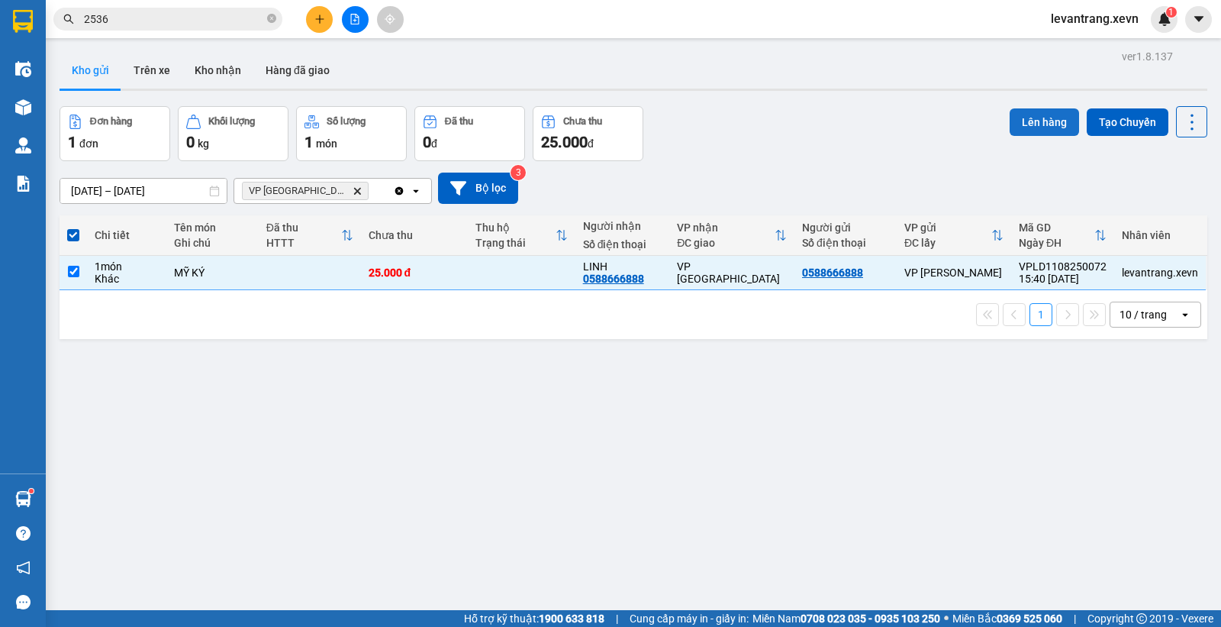
click at [1018, 116] on button "Lên hàng" at bounding box center [1044, 121] width 69 height 27
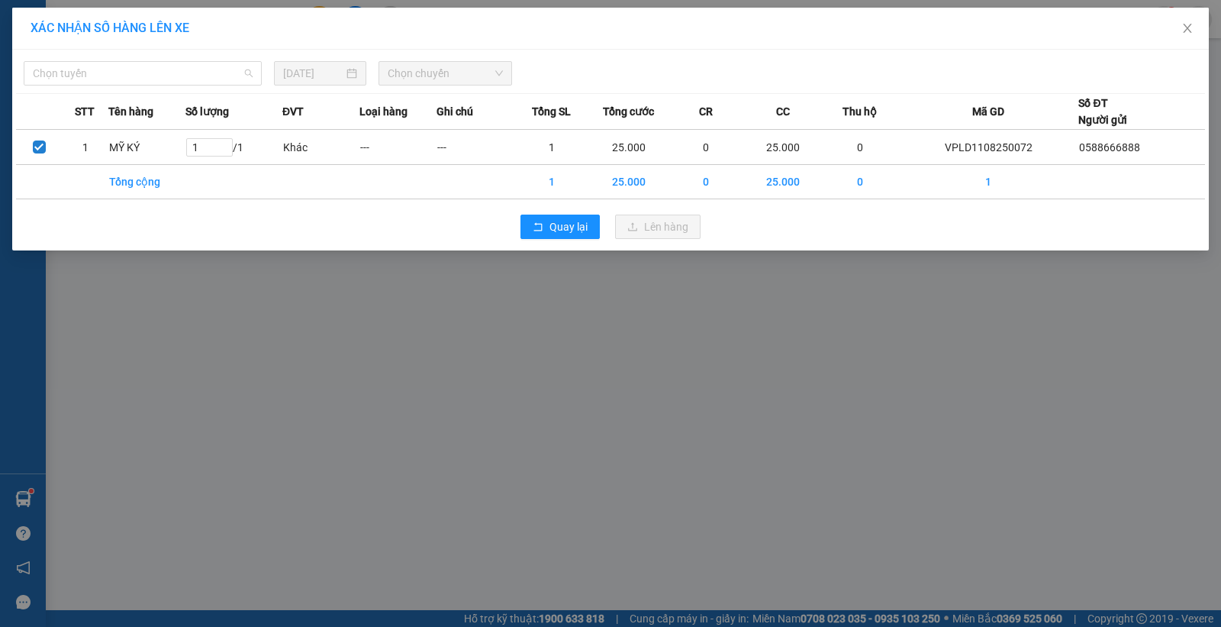
drag, startPoint x: 195, startPoint y: 75, endPoint x: 113, endPoint y: 110, distance: 89.6
click at [188, 74] on span "Chọn tuyến" at bounding box center [143, 73] width 220 height 23
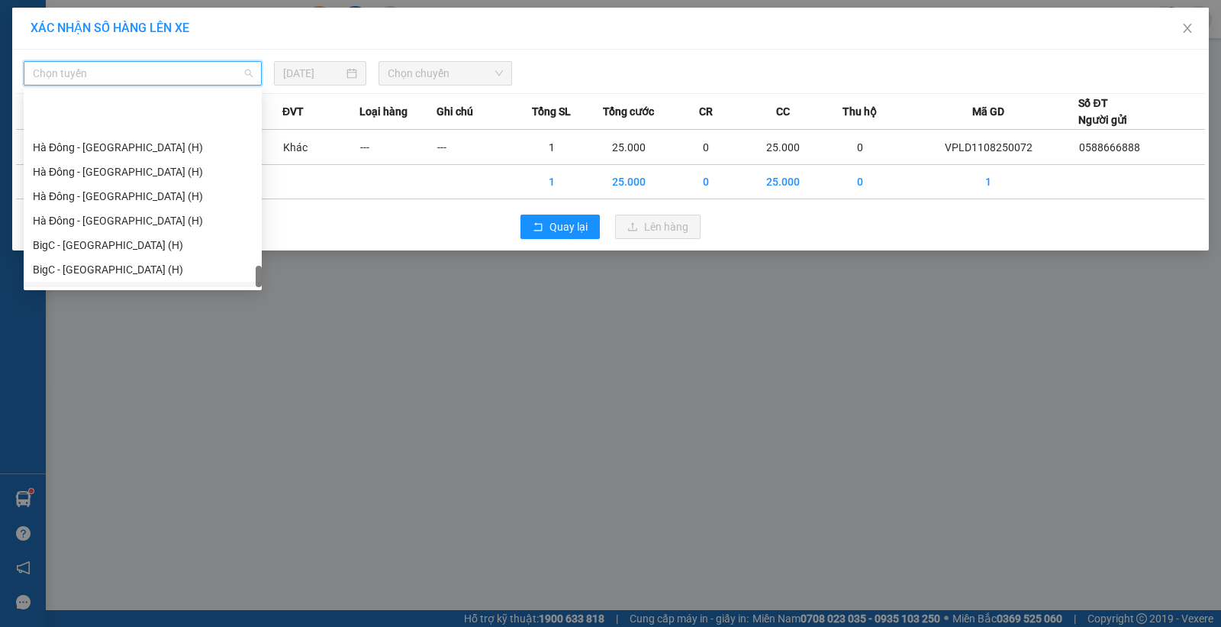
scroll to position [2003, 0]
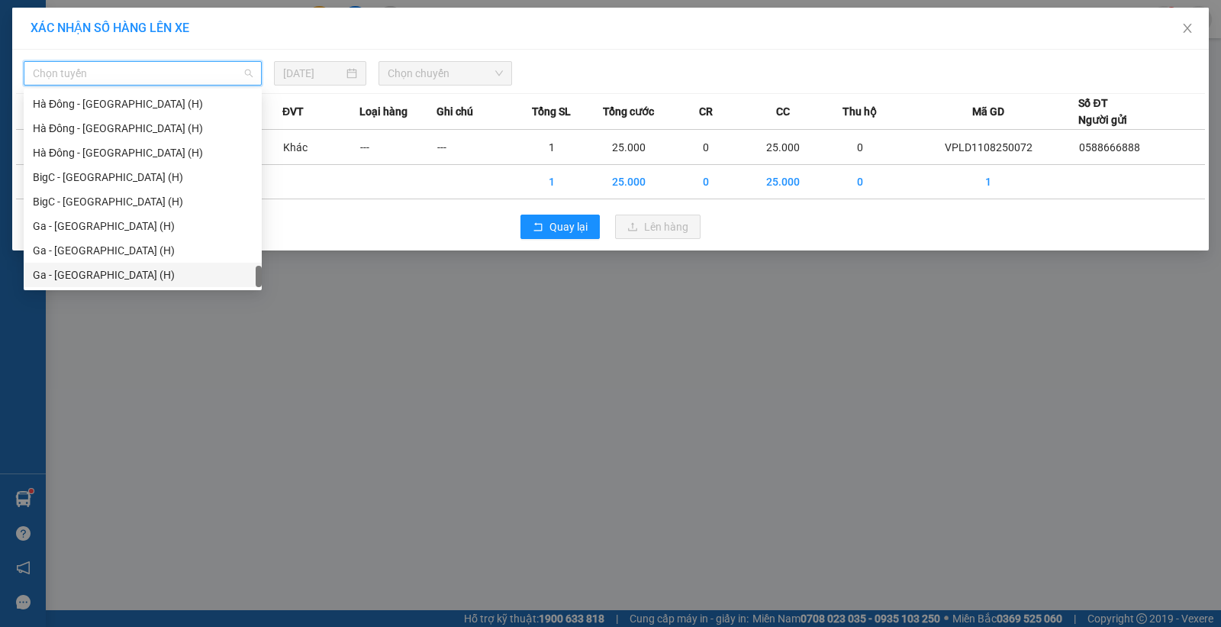
click at [77, 268] on div "Ga - [GEOGRAPHIC_DATA] (H)" at bounding box center [143, 274] width 220 height 17
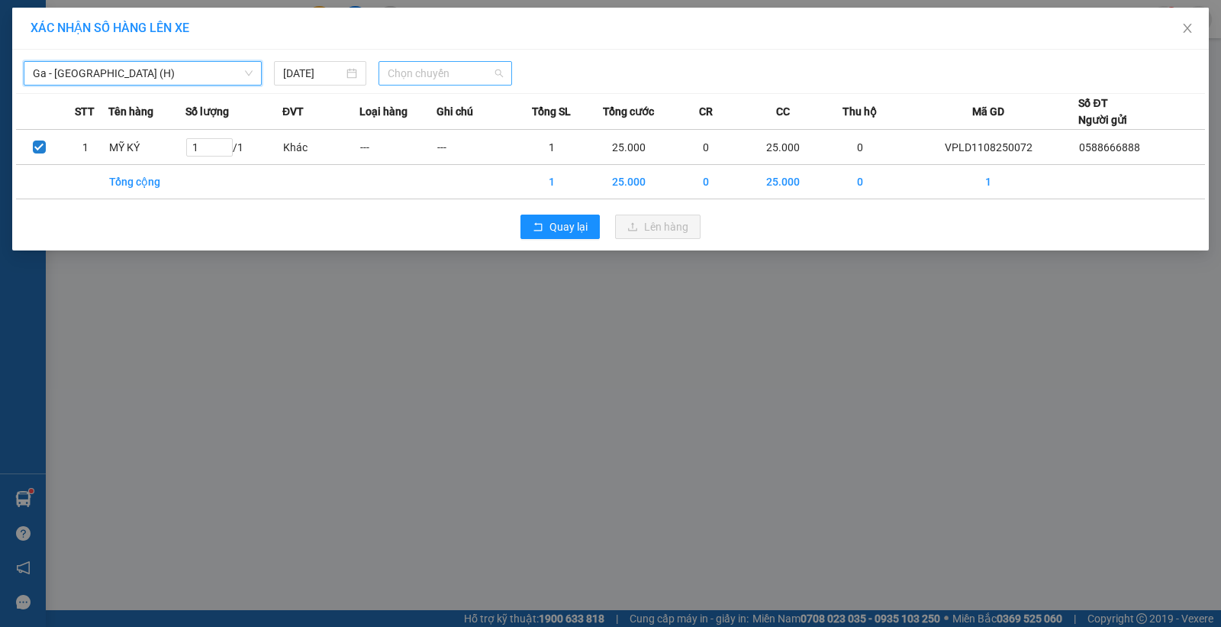
drag, startPoint x: 383, startPoint y: 82, endPoint x: 403, endPoint y: 77, distance: 20.6
click at [394, 78] on div "Chọn chuyến" at bounding box center [446, 73] width 134 height 24
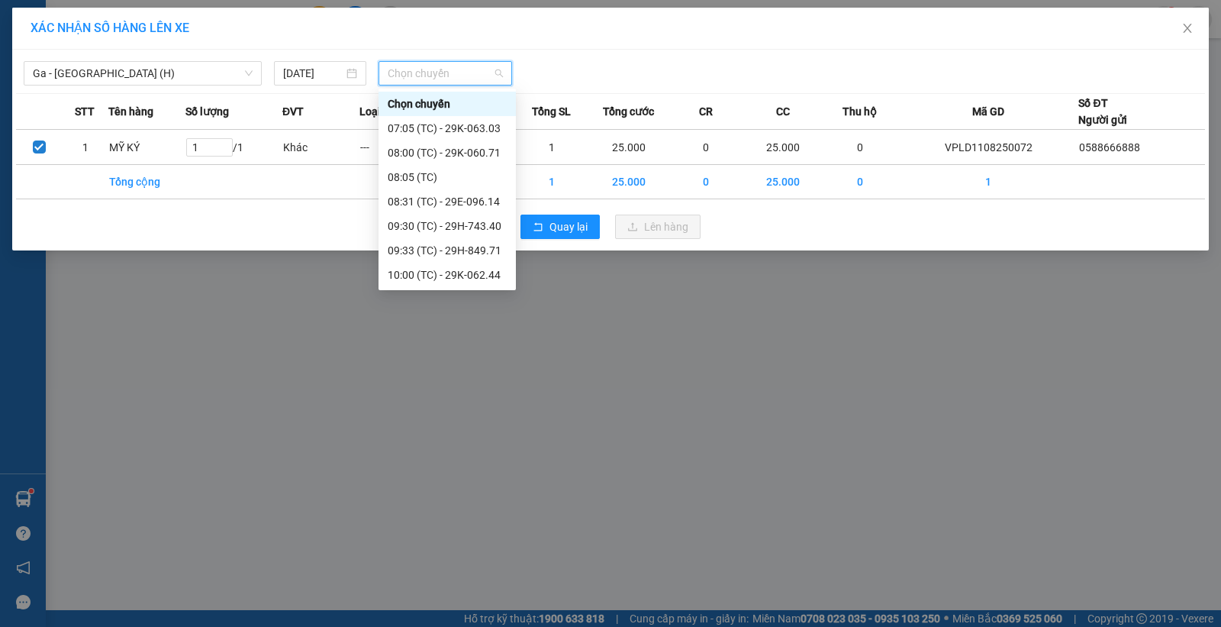
scroll to position [269, 0]
click at [444, 250] on div "15:30 (TC) - 29H-743.40" at bounding box center [447, 250] width 119 height 17
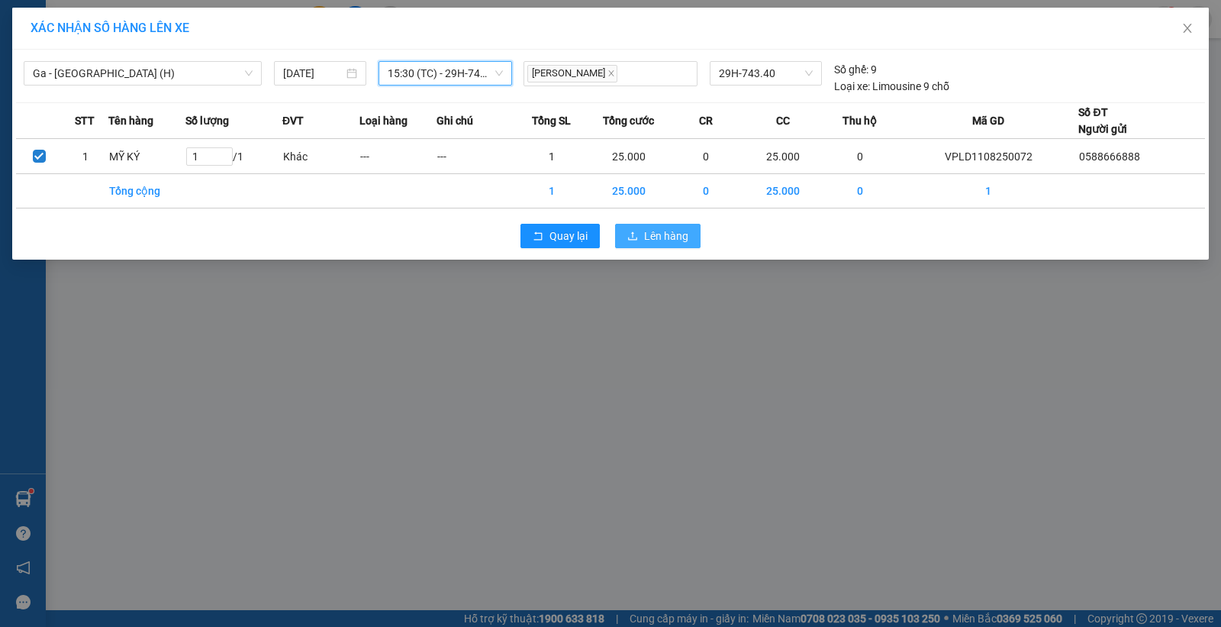
click at [683, 245] on button "Lên hàng" at bounding box center [658, 236] width 86 height 24
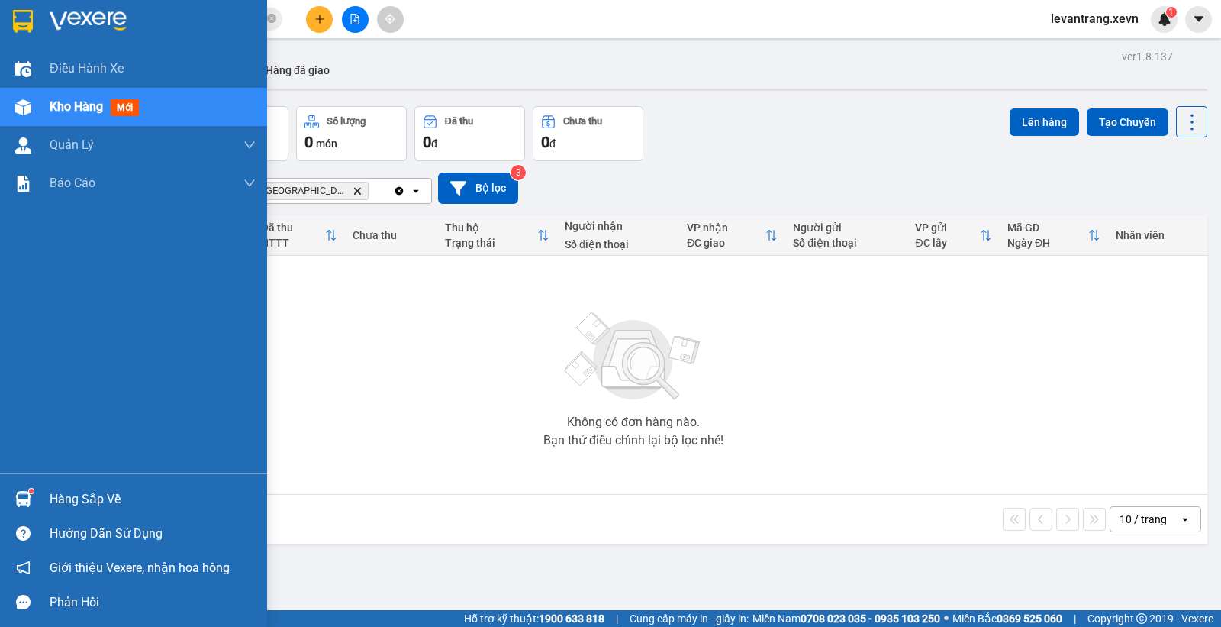
click at [31, 499] on img at bounding box center [23, 499] width 16 height 16
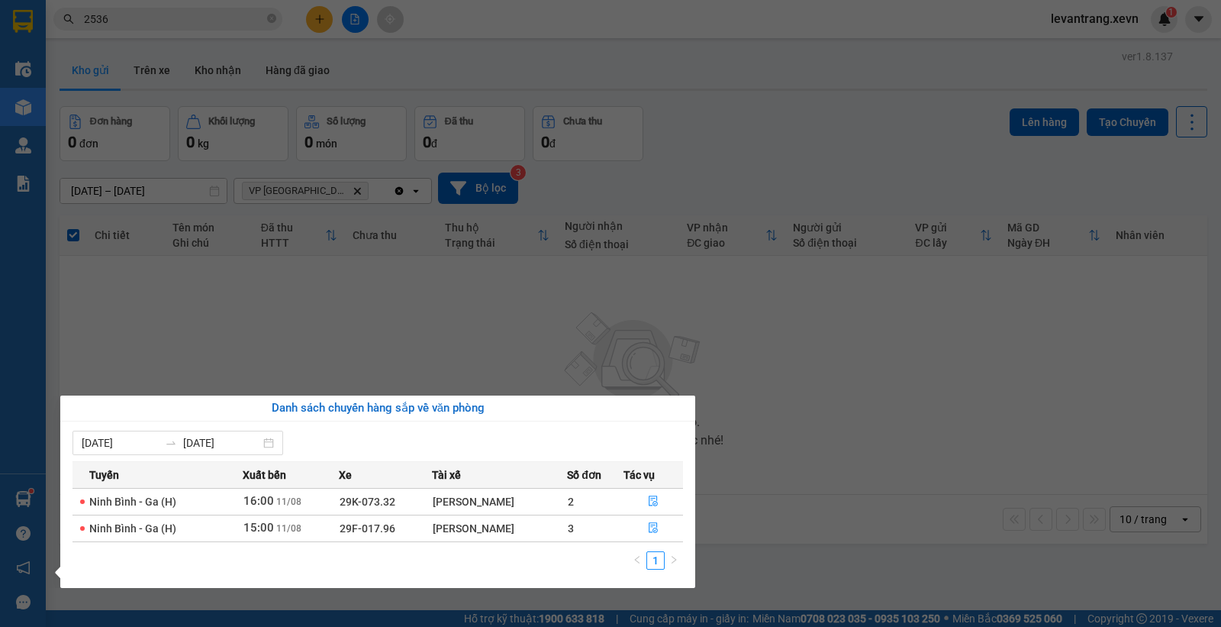
click at [210, 39] on section "Kết quả tìm kiếm ( 763 ) Bộ lọc Thuộc VP này [PERSON_NAME] thái Món hàng Thu hộ…" at bounding box center [610, 313] width 1221 height 627
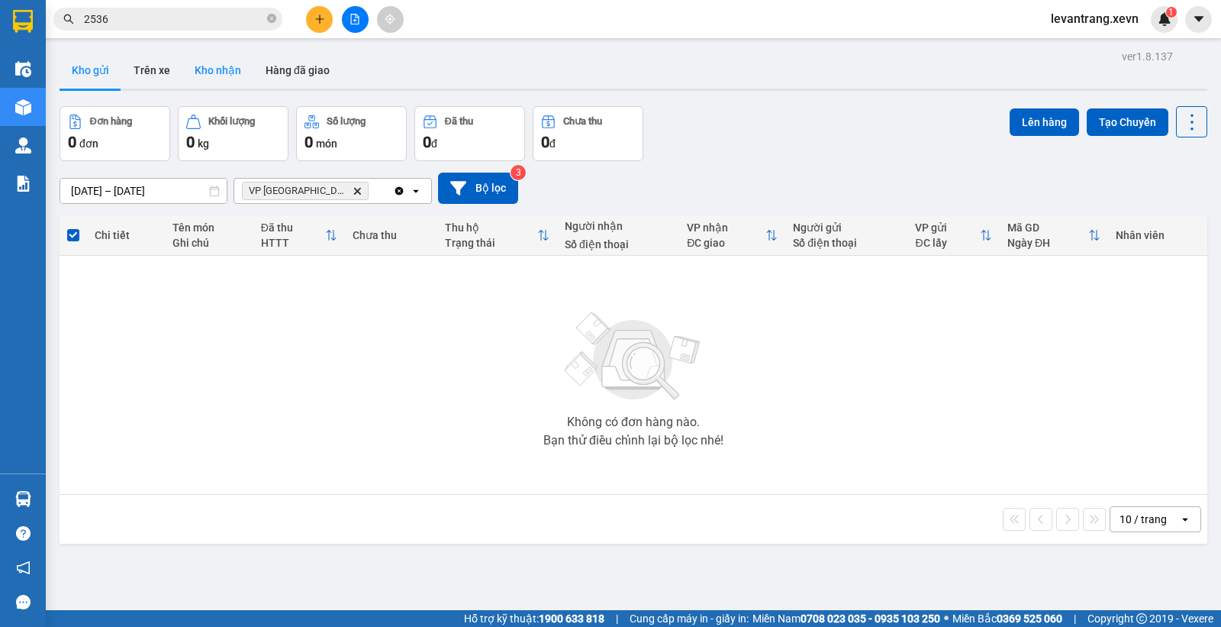
click at [211, 65] on button "Kho nhận" at bounding box center [217, 70] width 71 height 37
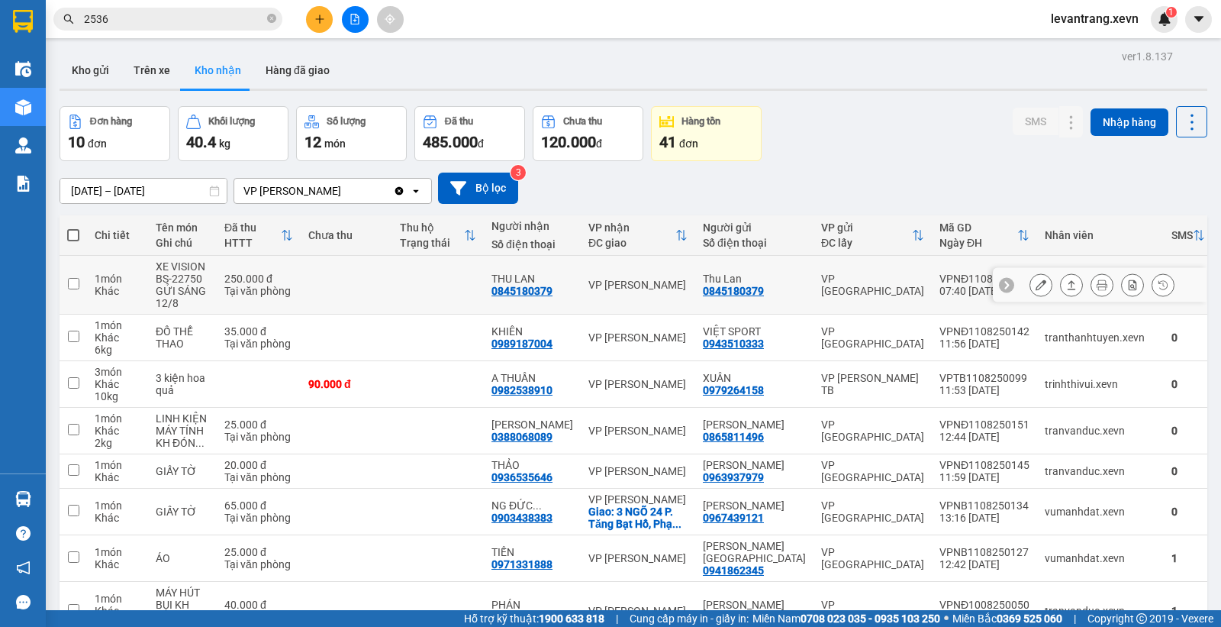
click at [477, 293] on td at bounding box center [438, 285] width 92 height 59
checkbox input "true"
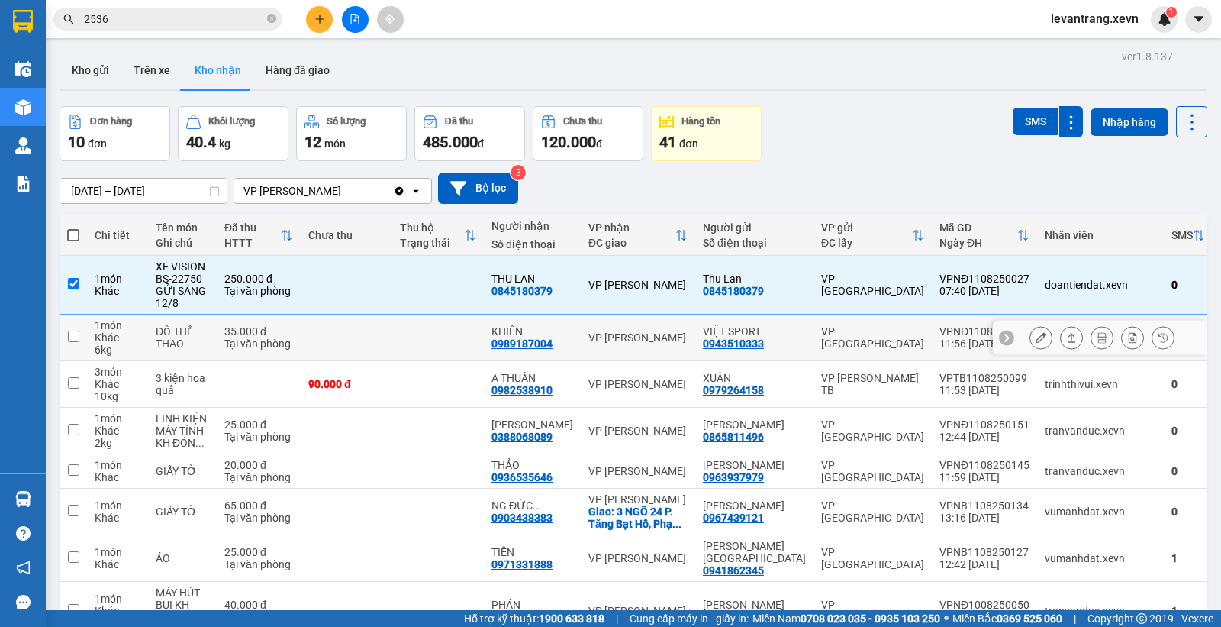
click at [453, 344] on td at bounding box center [438, 338] width 92 height 47
checkbox input "true"
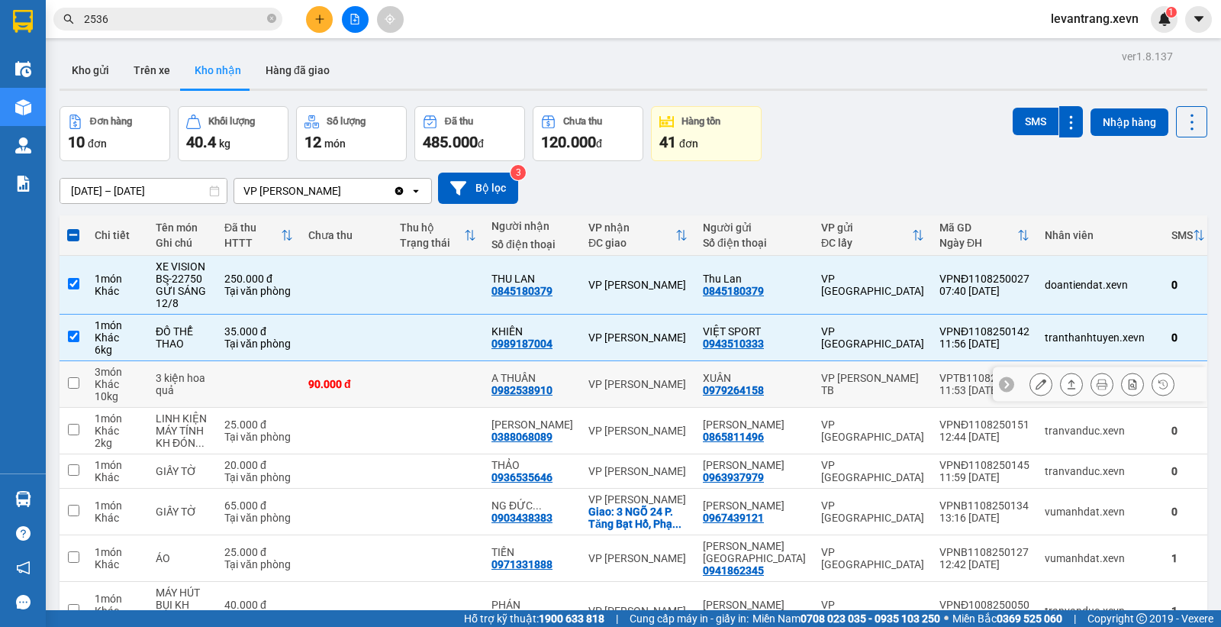
click at [932, 402] on td "VPTB1108250099 11:53 [DATE]" at bounding box center [984, 384] width 105 height 47
checkbox input "true"
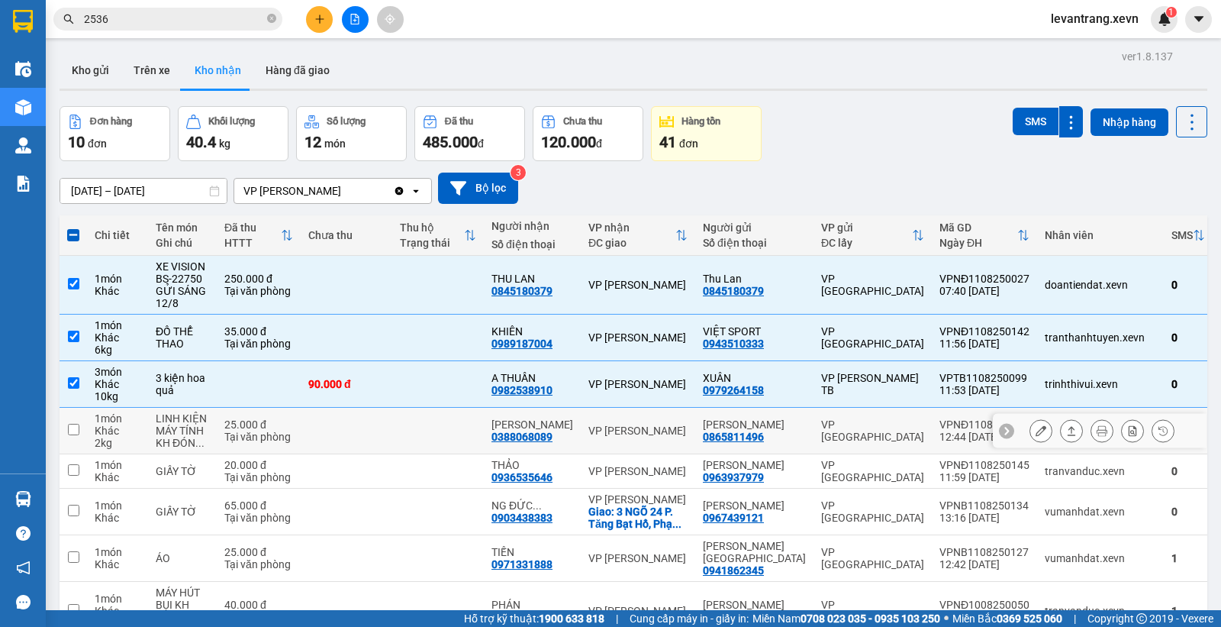
drag, startPoint x: 870, startPoint y: 428, endPoint x: 863, endPoint y: 454, distance: 27.8
click at [870, 428] on div "VP [GEOGRAPHIC_DATA]" at bounding box center [872, 430] width 103 height 24
checkbox input "true"
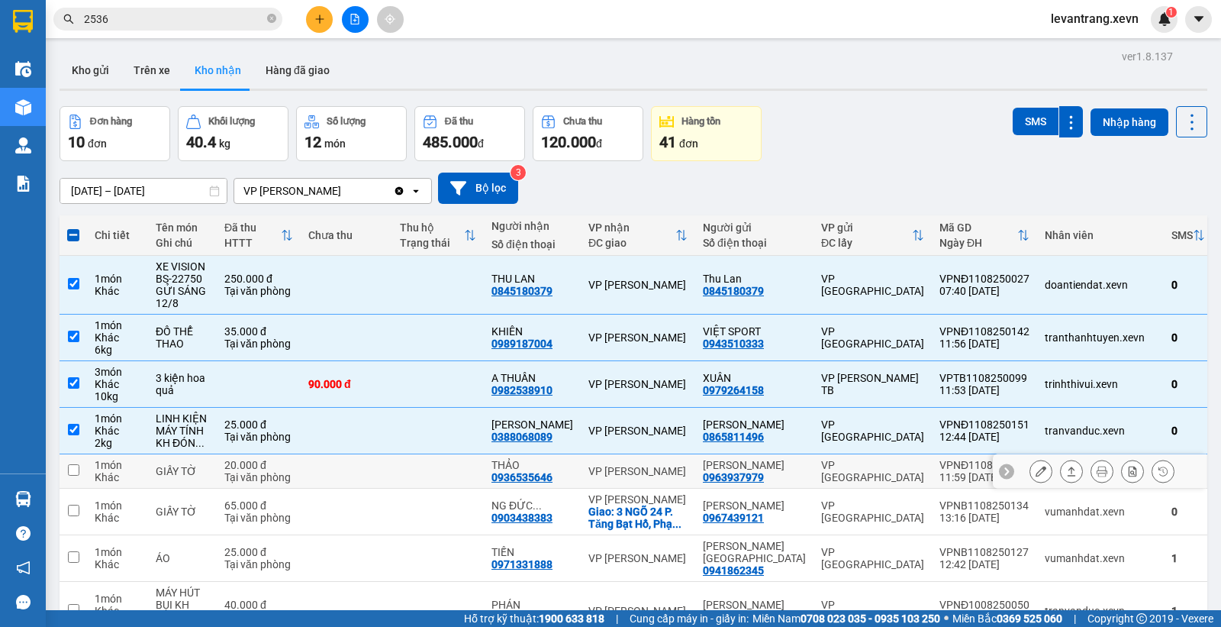
click at [857, 482] on div "VP [GEOGRAPHIC_DATA]" at bounding box center [872, 471] width 103 height 24
checkbox input "true"
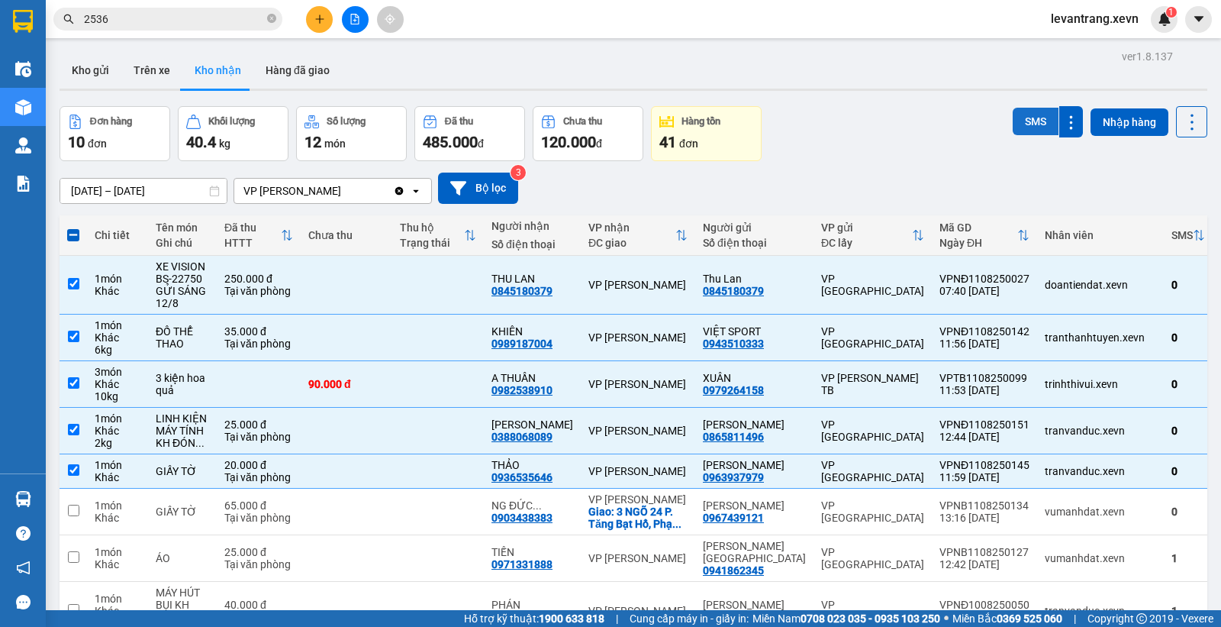
click at [1034, 122] on button "SMS" at bounding box center [1036, 121] width 46 height 27
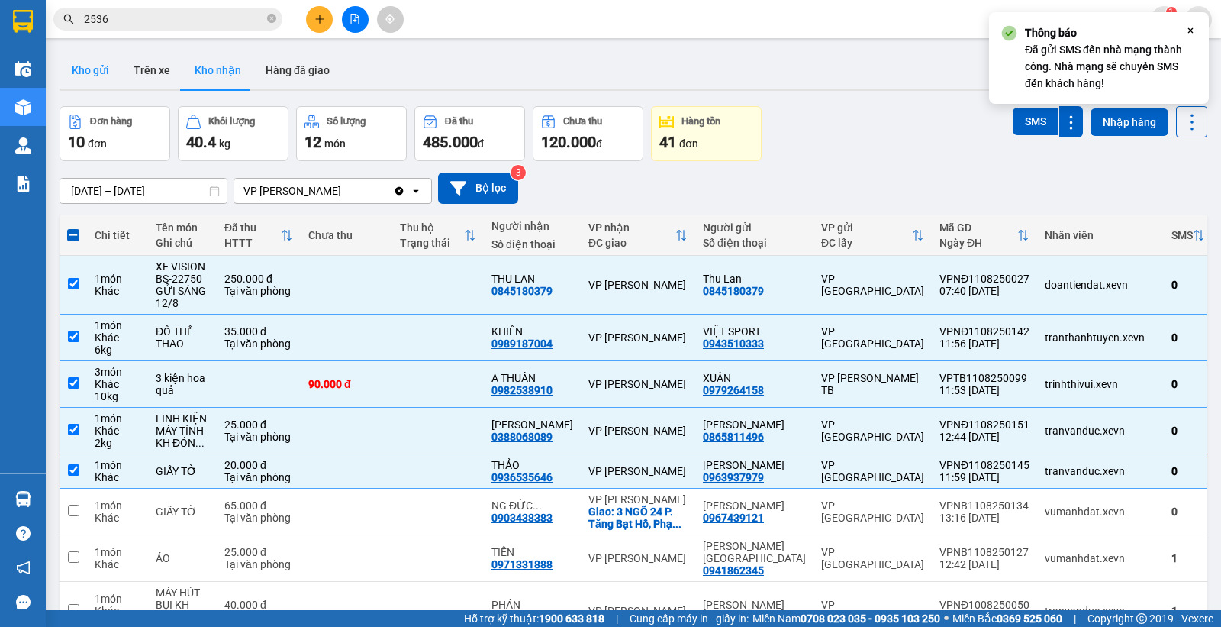
click at [89, 74] on button "Kho gửi" at bounding box center [91, 70] width 62 height 37
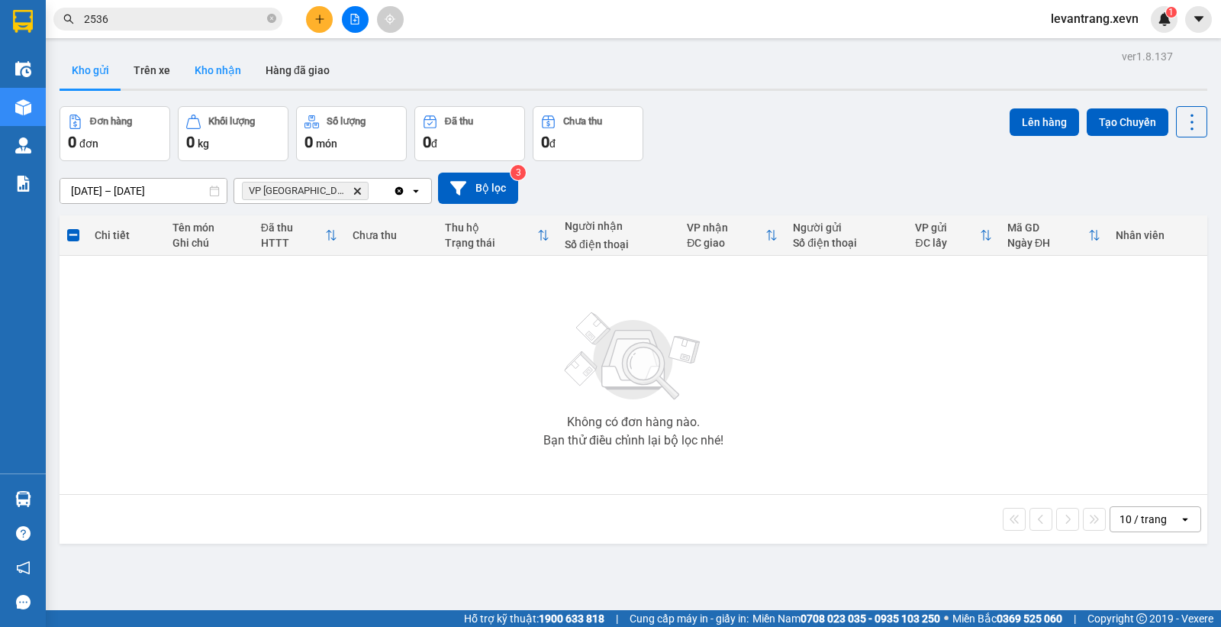
click at [208, 75] on button "Kho nhận" at bounding box center [217, 70] width 71 height 37
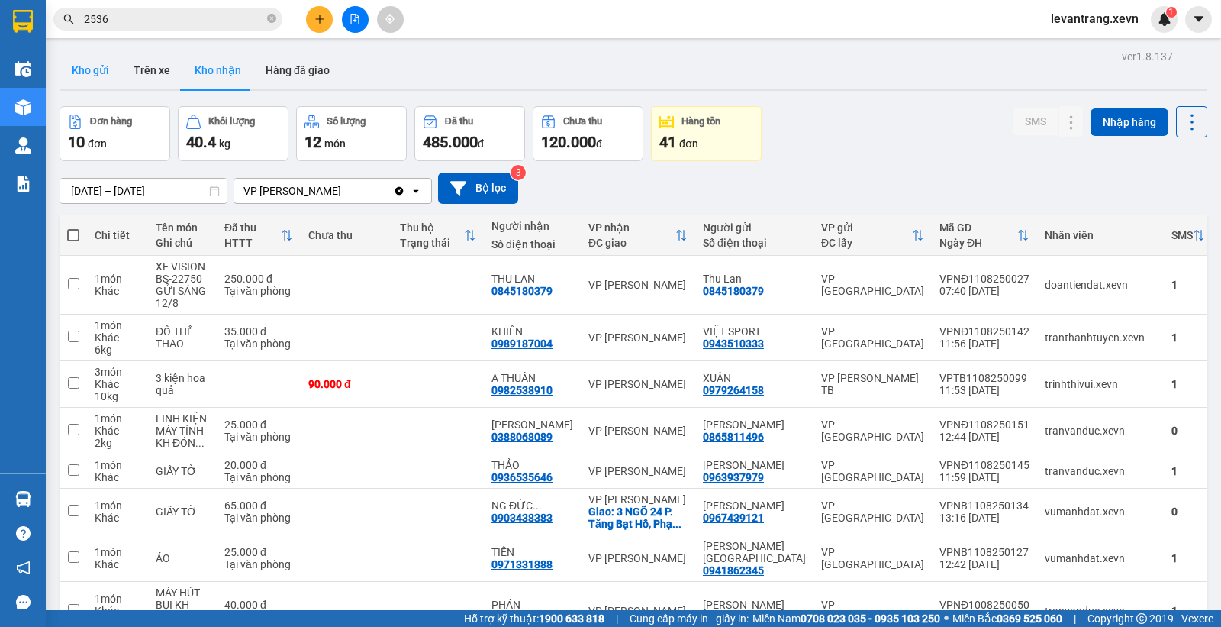
click at [88, 66] on button "Kho gửi" at bounding box center [91, 70] width 62 height 37
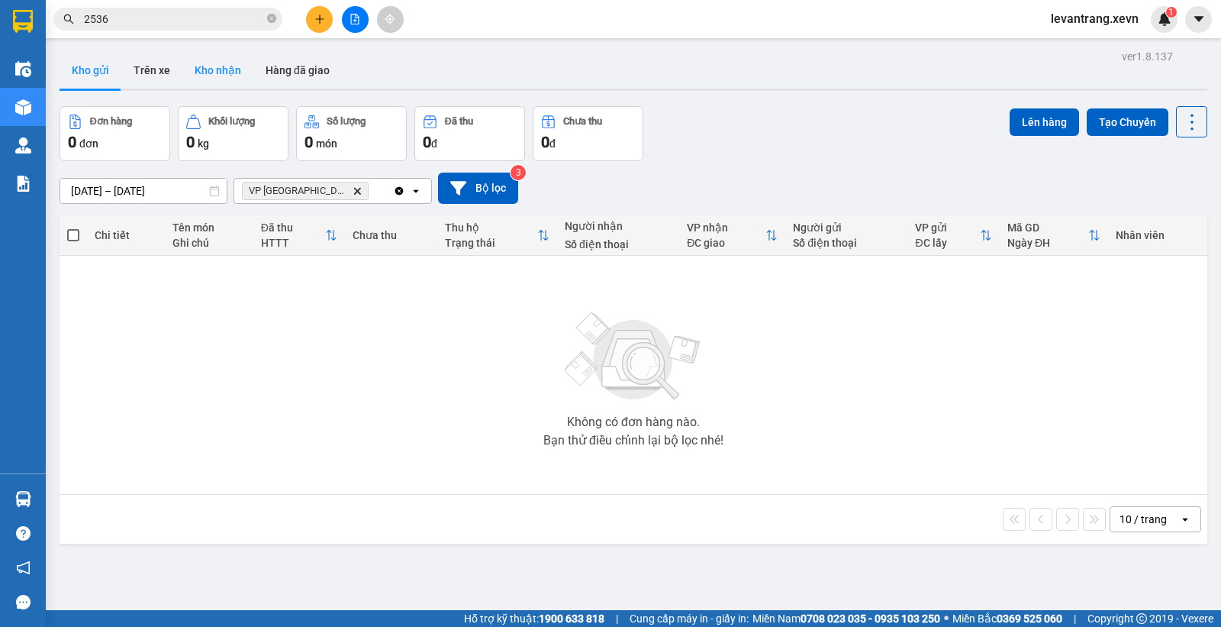
click at [211, 67] on button "Kho nhận" at bounding box center [217, 70] width 71 height 37
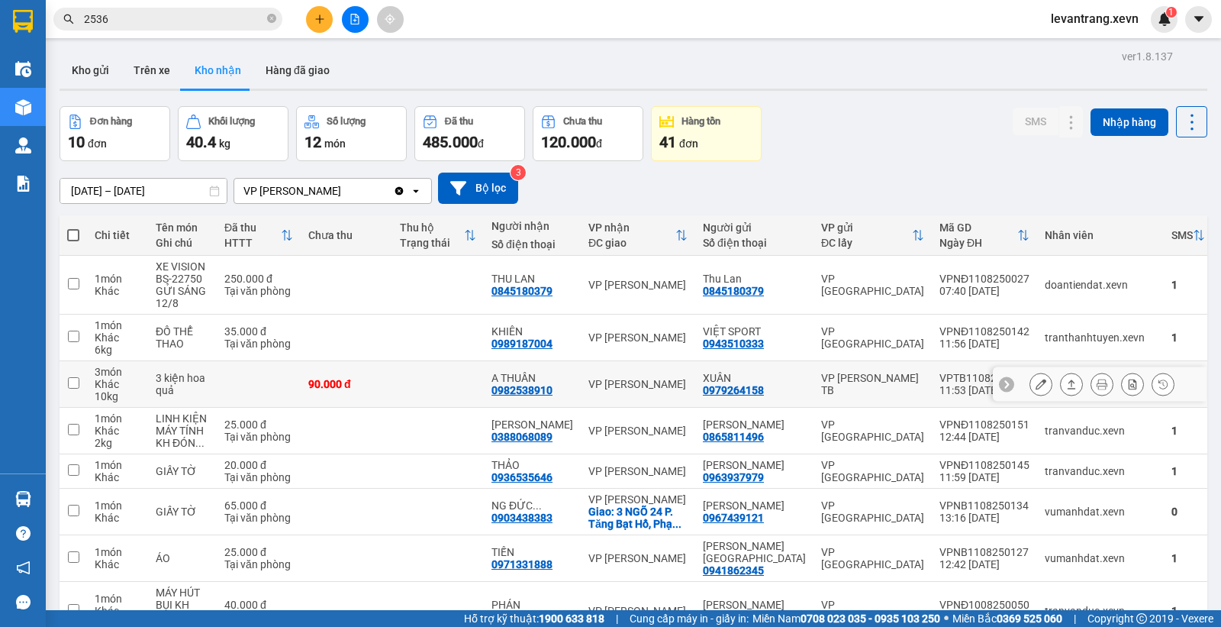
click at [548, 391] on div "0982538910" at bounding box center [522, 390] width 61 height 12
drag, startPoint x: 555, startPoint y: 389, endPoint x: 493, endPoint y: 393, distance: 62.0
click at [493, 393] on div "A THUẦN 0982538910" at bounding box center [533, 384] width 82 height 24
checkbox input "true"
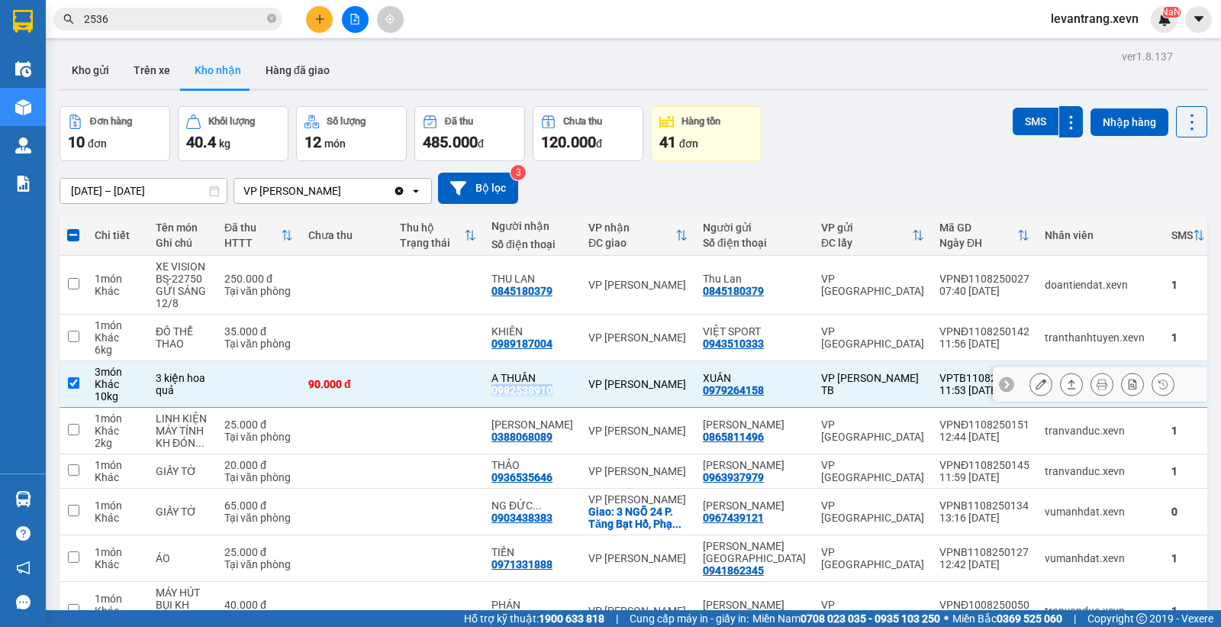
copy div "0982538910"
click at [86, 73] on button "Kho gửi" at bounding box center [91, 70] width 62 height 37
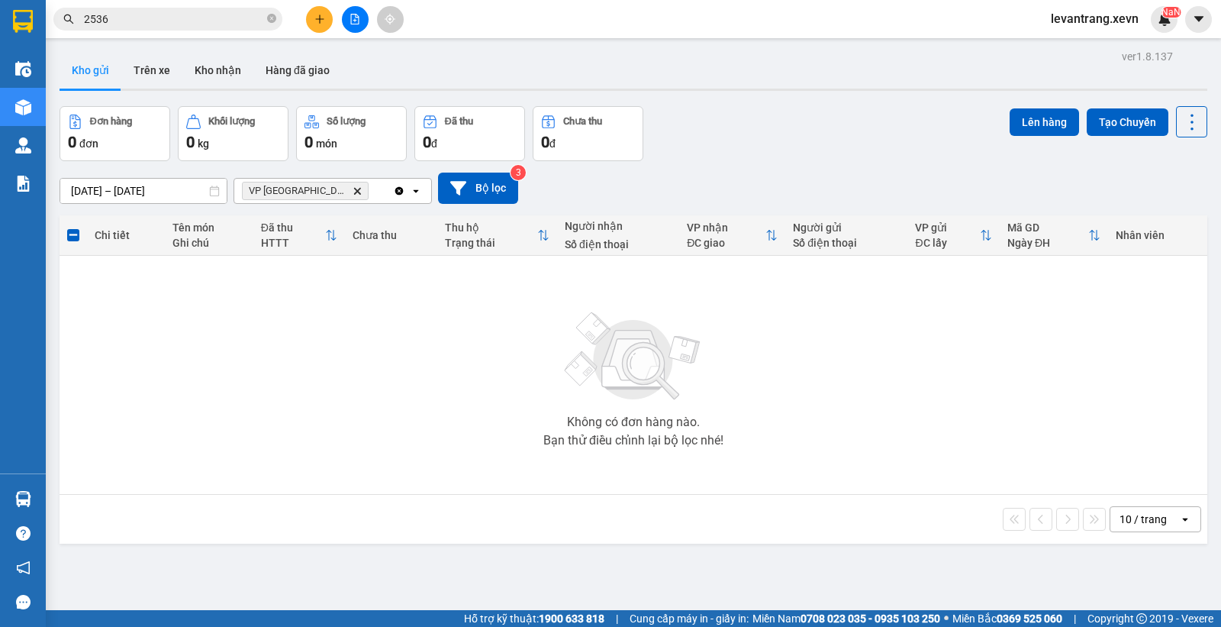
click at [353, 191] on icon "Delete" at bounding box center [357, 190] width 9 height 9
